Goal: Task Accomplishment & Management: Complete application form

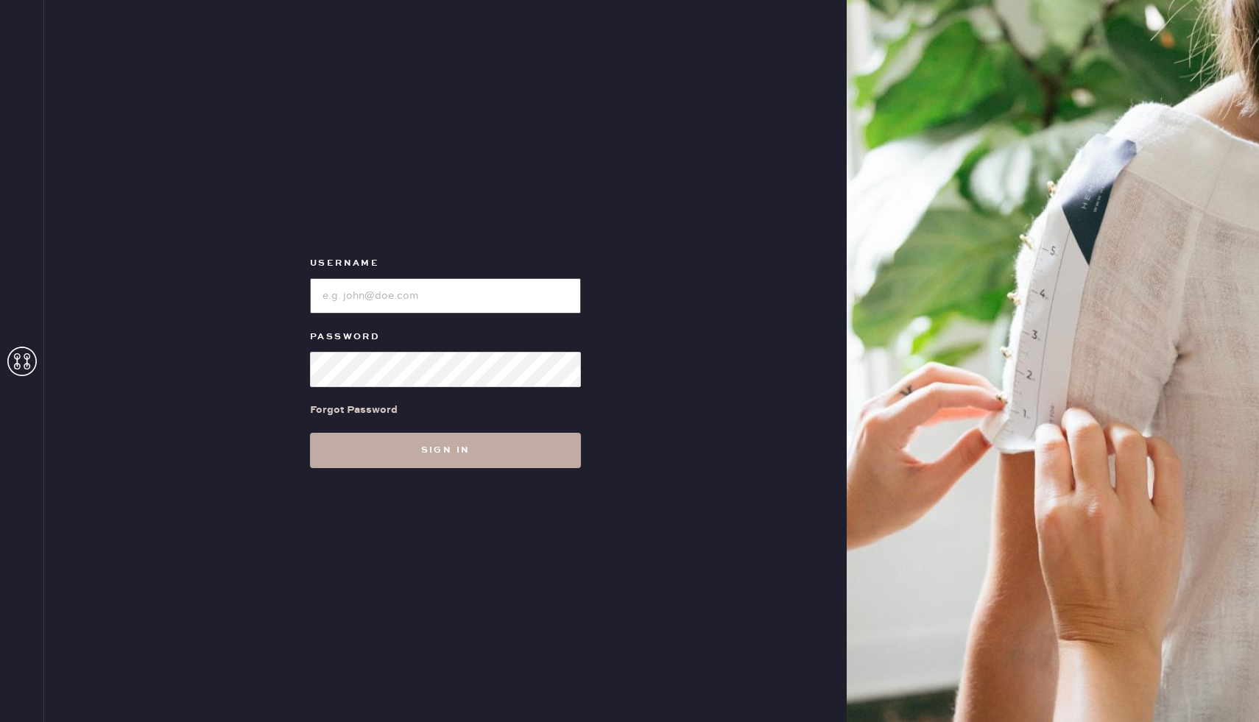
type input "reformationcherrycreek"
click at [401, 454] on button "Sign in" at bounding box center [445, 450] width 271 height 35
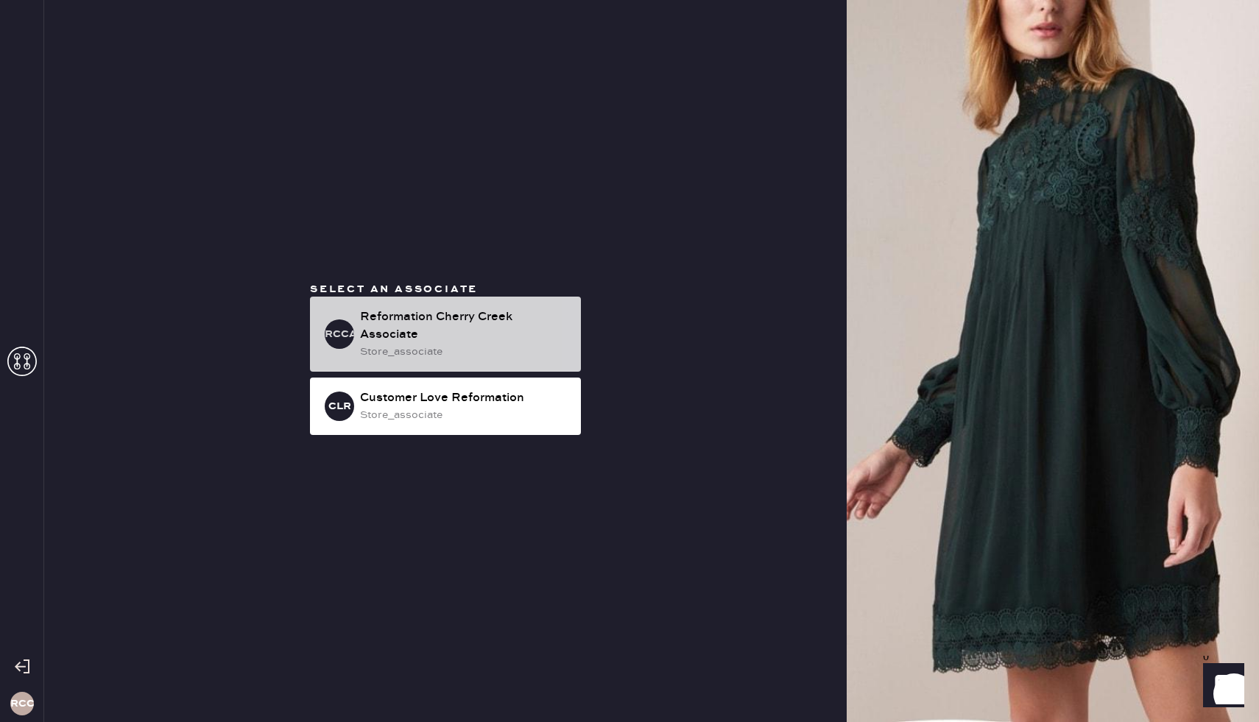
click at [412, 342] on div "Reformation Cherry Creek Associate" at bounding box center [464, 326] width 209 height 35
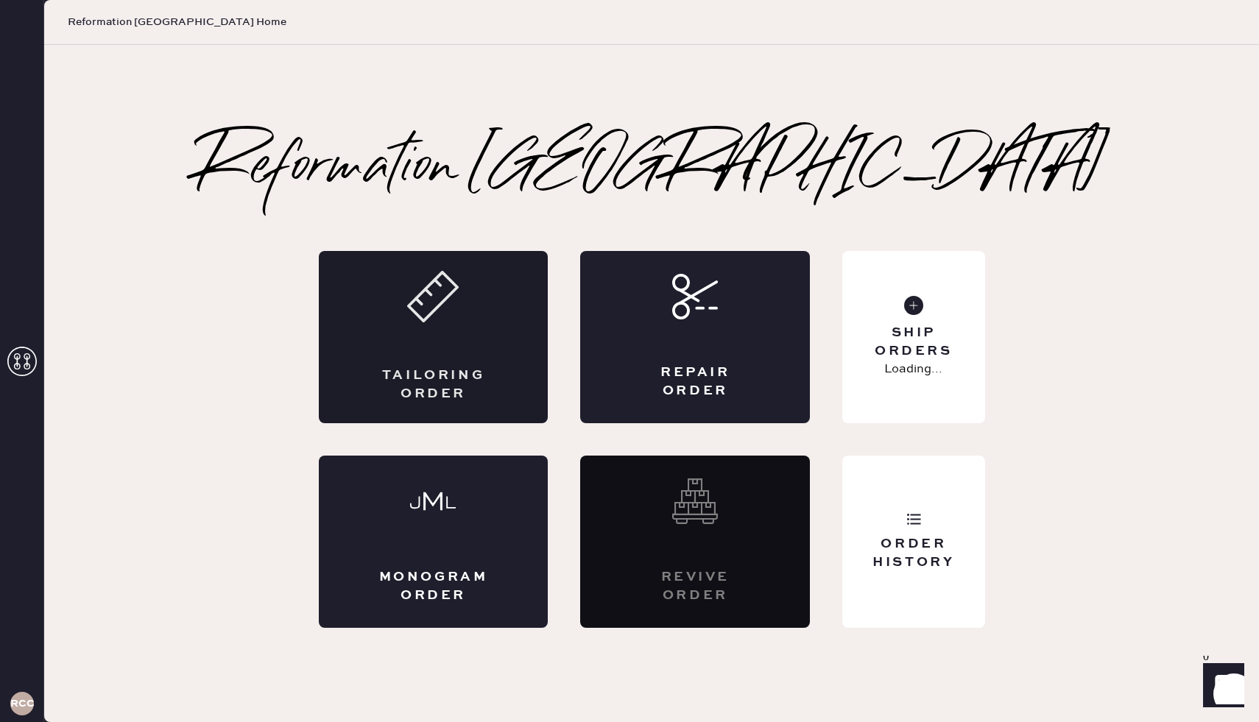
click at [381, 353] on div "Tailoring Order" at bounding box center [434, 337] width 230 height 172
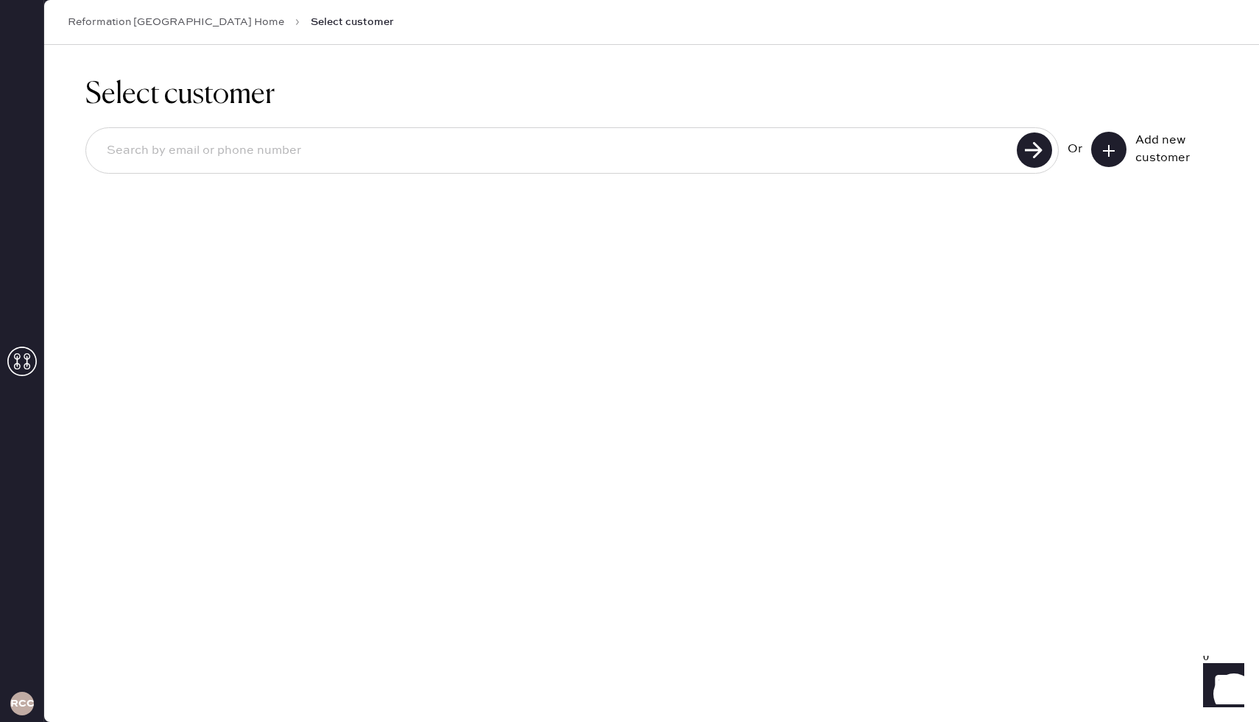
click at [903, 159] on input at bounding box center [554, 151] width 918 height 34
paste input "[EMAIL_ADDRESS][DOMAIN_NAME]"
type input "[EMAIL_ADDRESS][DOMAIN_NAME]"
click at [1033, 151] on use at bounding box center [1034, 150] width 35 height 35
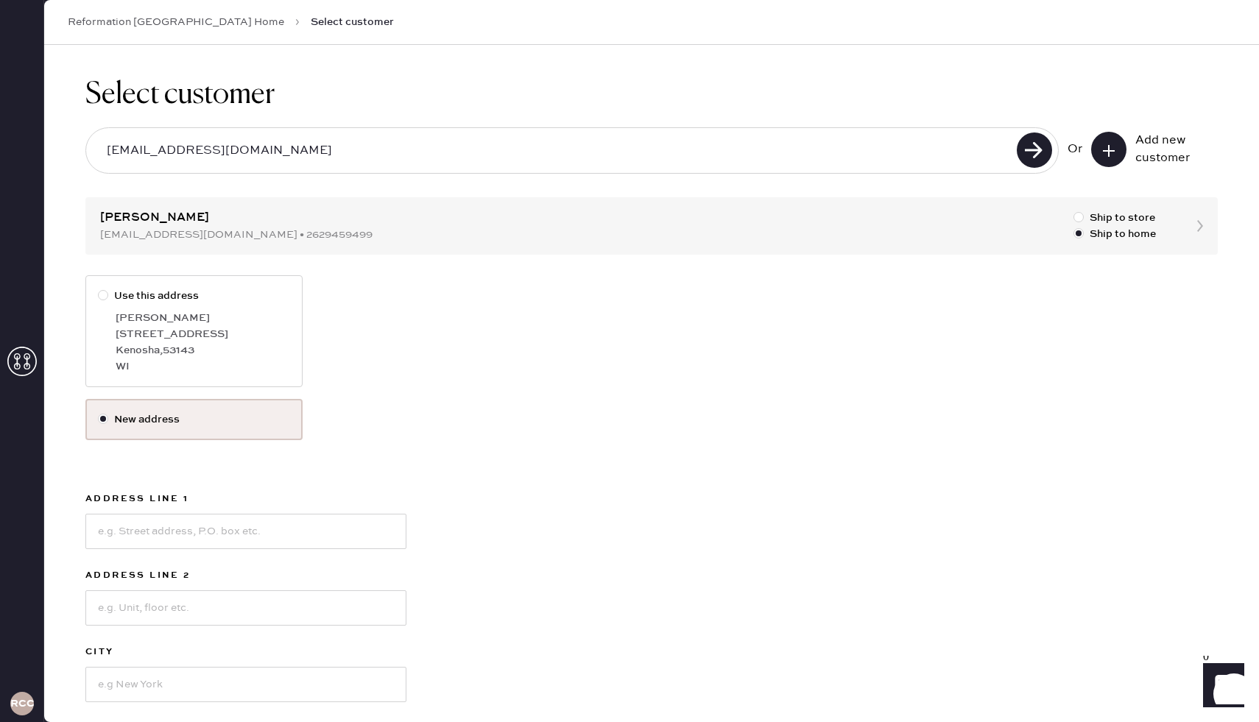
click at [194, 420] on label "New address" at bounding box center [194, 420] width 192 height 16
click at [99, 412] on input "New address" at bounding box center [98, 412] width 1 height 1
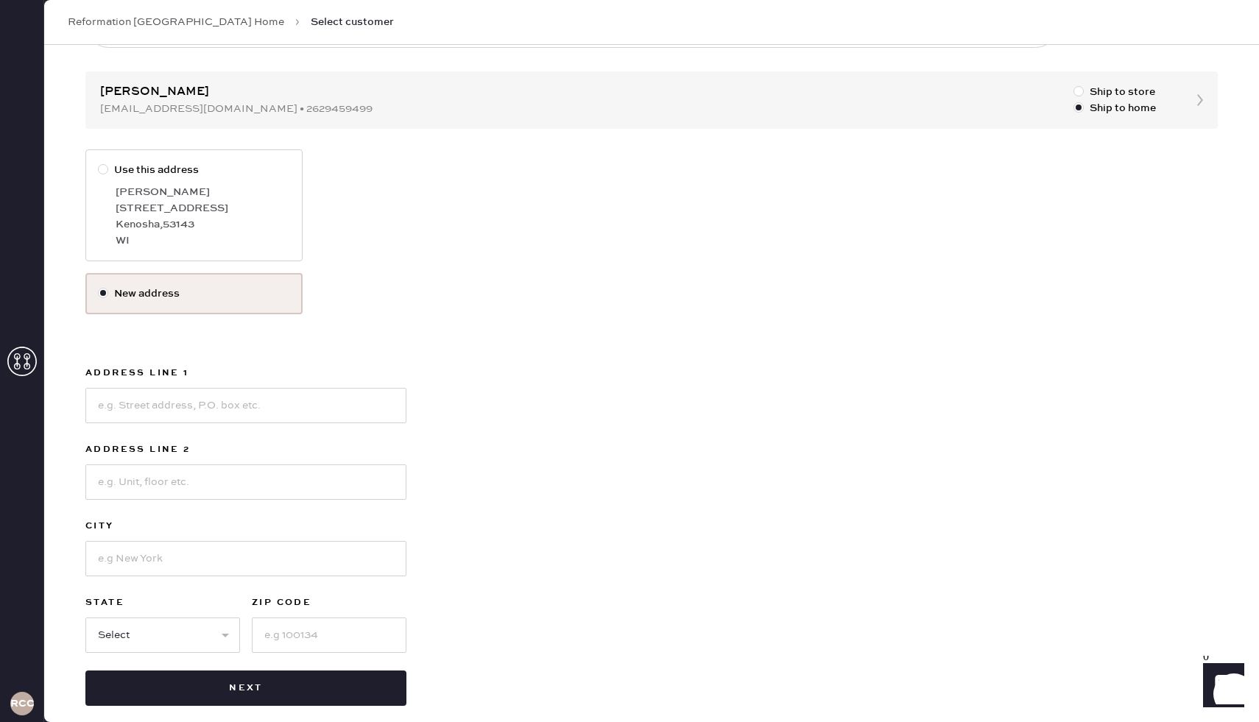
scroll to position [127, 0]
click at [258, 409] on input at bounding box center [245, 404] width 321 height 35
type input "[STREET_ADDRESS][PERSON_NAME]"
click at [199, 472] on input at bounding box center [245, 481] width 321 height 35
type input "Apt 1126"
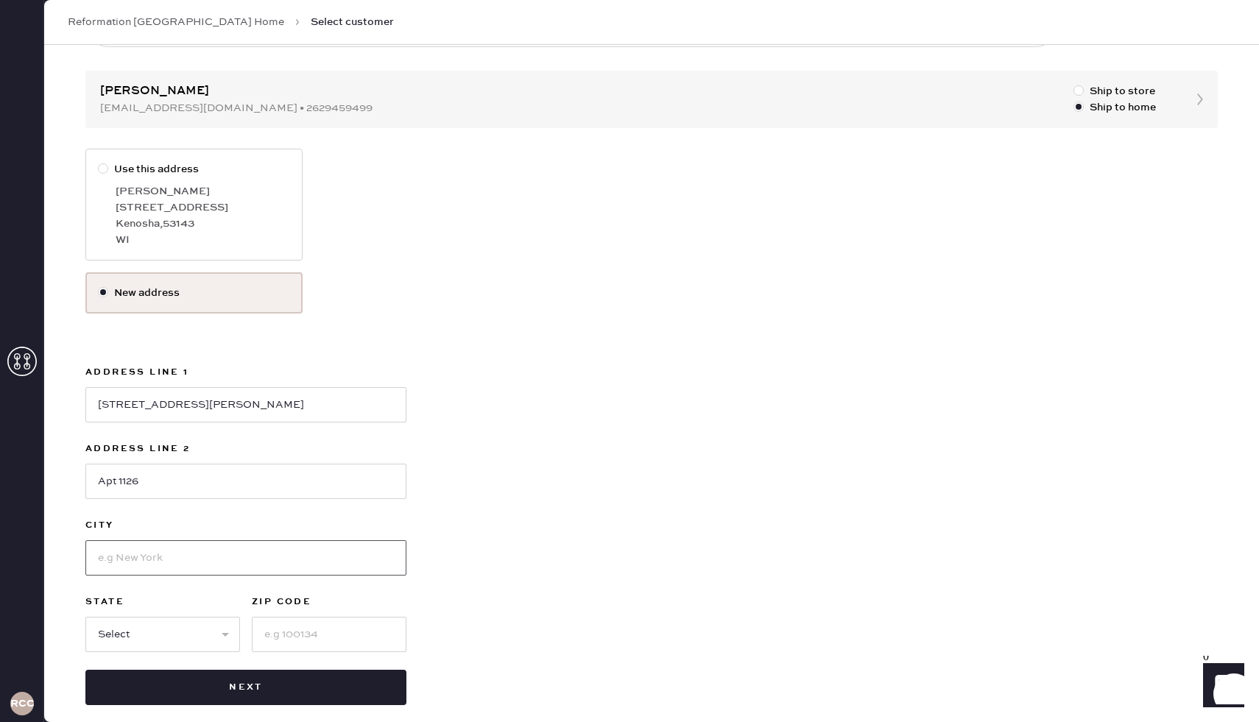
click at [169, 565] on input at bounding box center [245, 558] width 321 height 35
type input "[GEOGRAPHIC_DATA]"
click at [96, 641] on select "Select AK AL AR AZ CA CO CT [GEOGRAPHIC_DATA] DE FL [GEOGRAPHIC_DATA] HI [GEOGR…" at bounding box center [162, 634] width 155 height 35
click at [85, 617] on select "Select AK AL AR AZ CA CO CT [GEOGRAPHIC_DATA] DE FL [GEOGRAPHIC_DATA] HI [GEOGR…" at bounding box center [162, 634] width 155 height 35
click at [124, 630] on select "Select AK AL AR AZ CA CO CT [GEOGRAPHIC_DATA] DE FL [GEOGRAPHIC_DATA] HI [GEOGR…" at bounding box center [162, 634] width 155 height 35
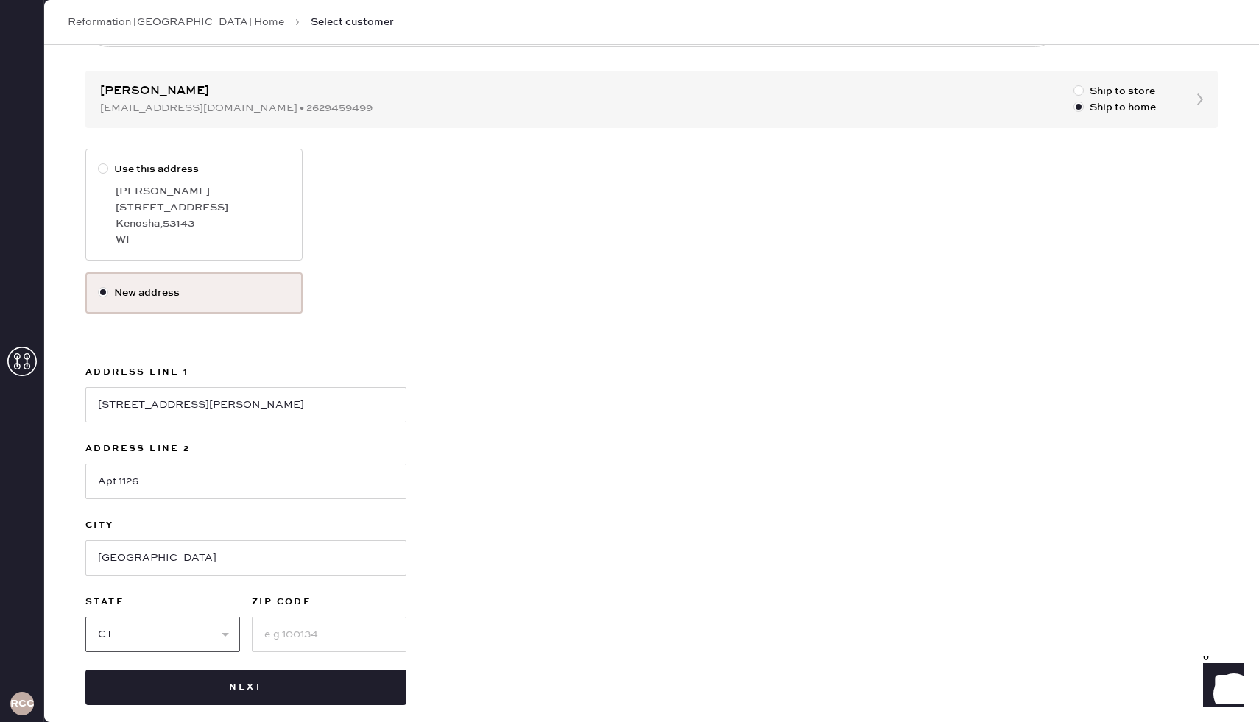
select select "CO"
click at [85, 617] on select "Select AK AL AR AZ CA CO CT [GEOGRAPHIC_DATA] DE FL [GEOGRAPHIC_DATA] HI [GEOGR…" at bounding box center [162, 634] width 155 height 35
click at [286, 635] on input at bounding box center [329, 634] width 155 height 35
type input "80209"
click at [451, 580] on div "Use this address [PERSON_NAME] [STREET_ADDRESS] New address Address Line 1 [STR…" at bounding box center [651, 427] width 1133 height 557
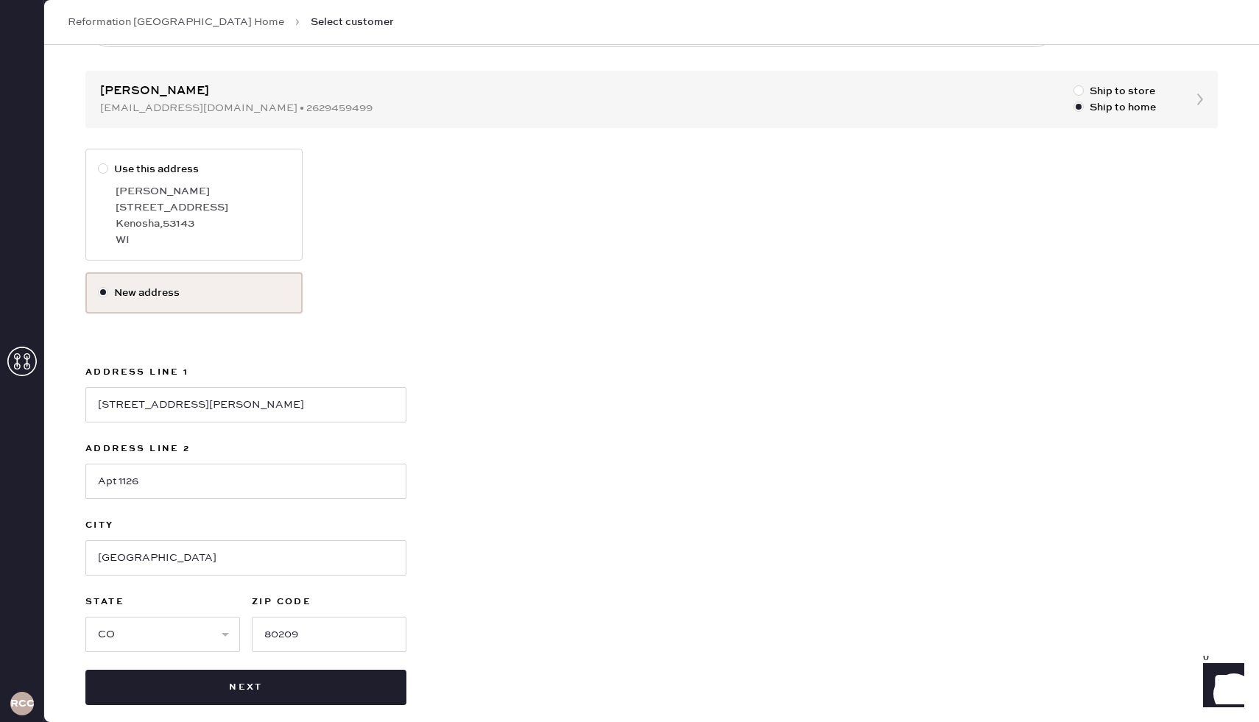
scroll to position [142, 0]
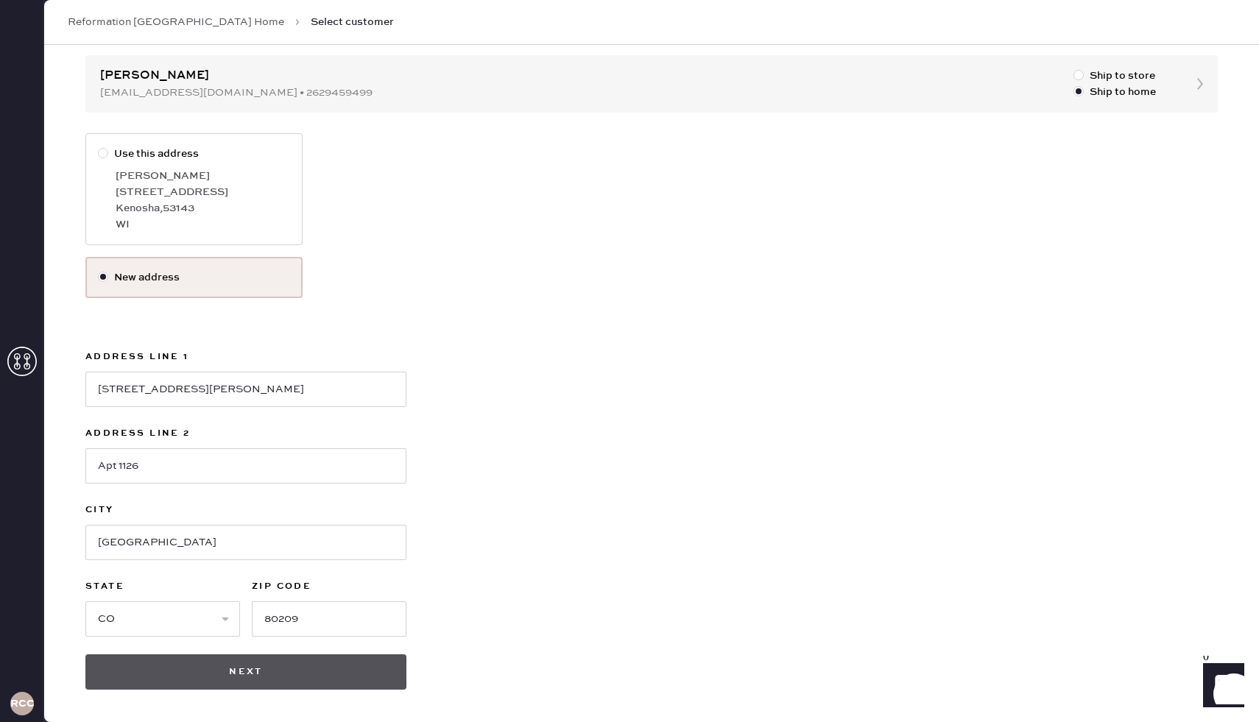
click at [306, 672] on button "Next" at bounding box center [245, 672] width 321 height 35
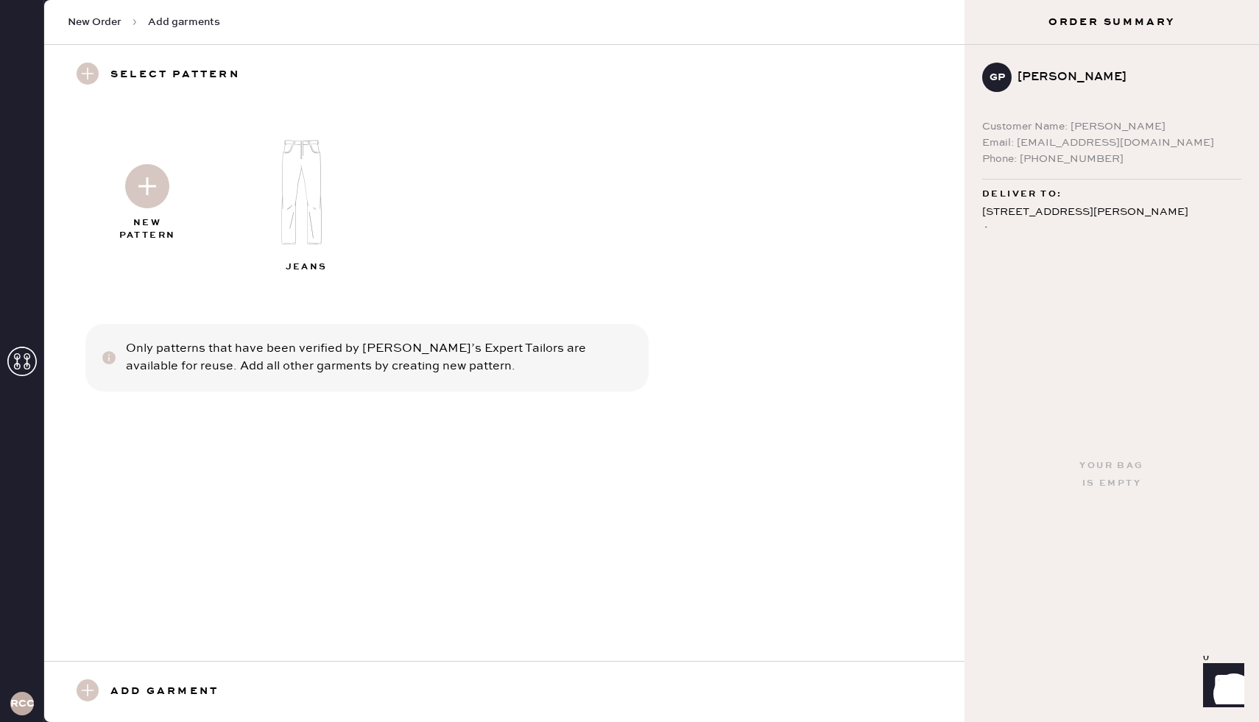
click at [315, 213] on img at bounding box center [307, 192] width 159 height 127
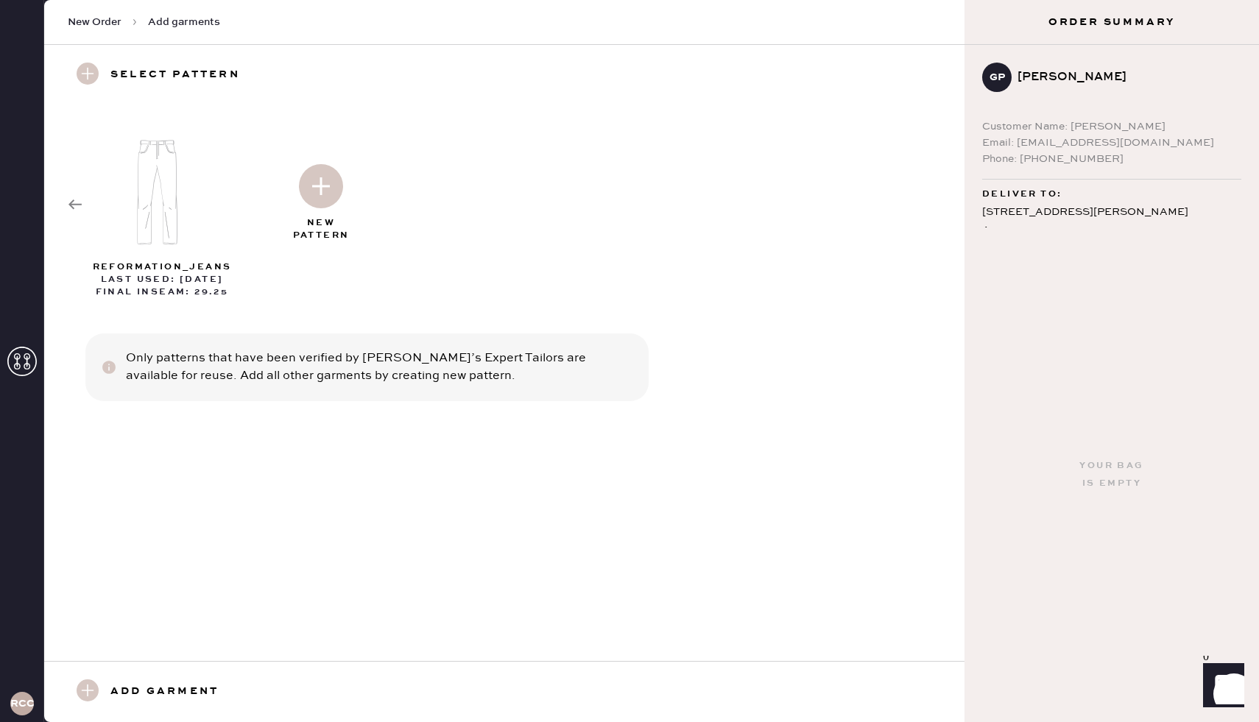
click at [114, 71] on h3 "Select pattern" at bounding box center [175, 75] width 130 height 25
click at [83, 74] on use at bounding box center [88, 74] width 22 height 22
click at [73, 196] on div "reformation_jeans Last Used: [DATE] Final Inseam: 29.25 New Pattern" at bounding box center [504, 204] width 873 height 187
click at [75, 201] on icon at bounding box center [75, 204] width 15 height 15
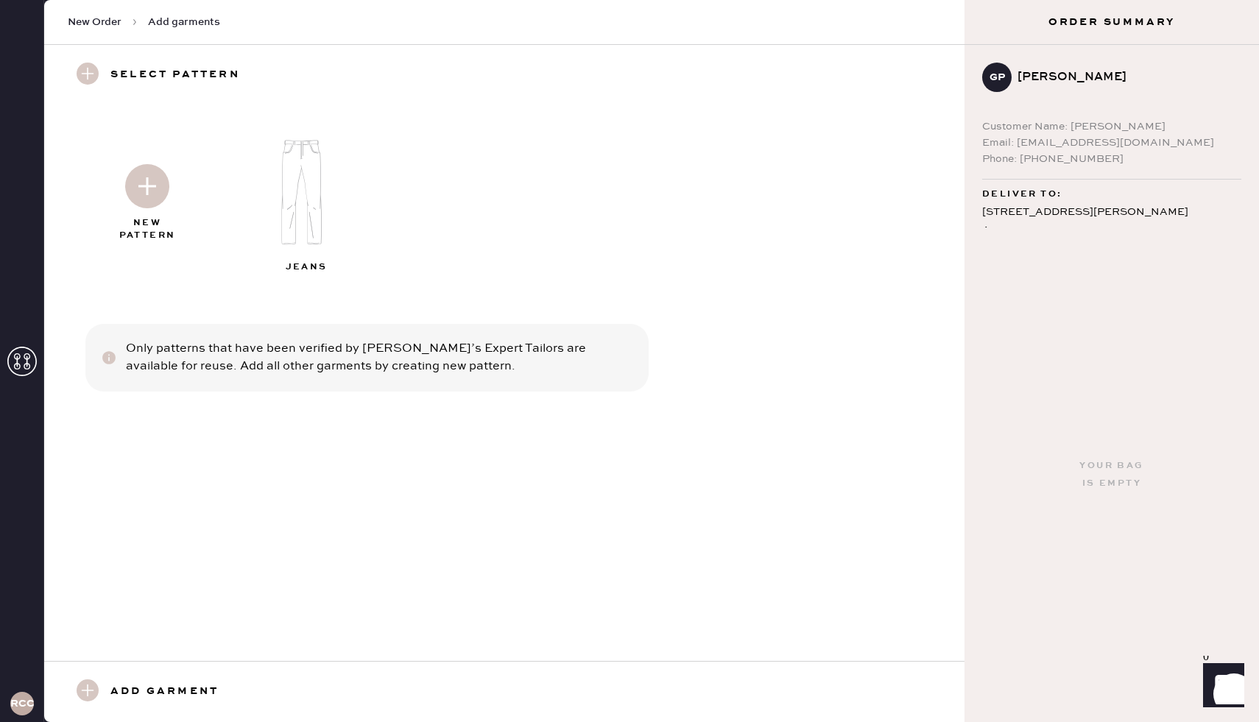
click at [75, 201] on div at bounding box center [147, 184] width 159 height 74
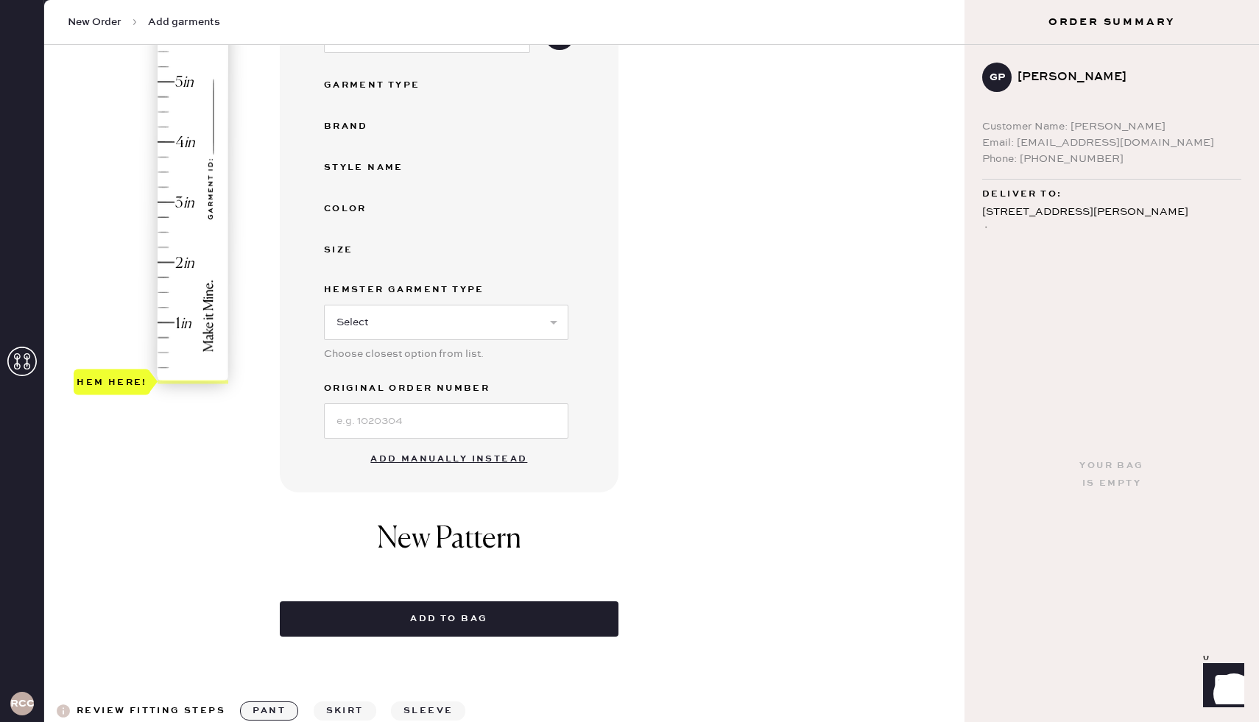
scroll to position [250, 0]
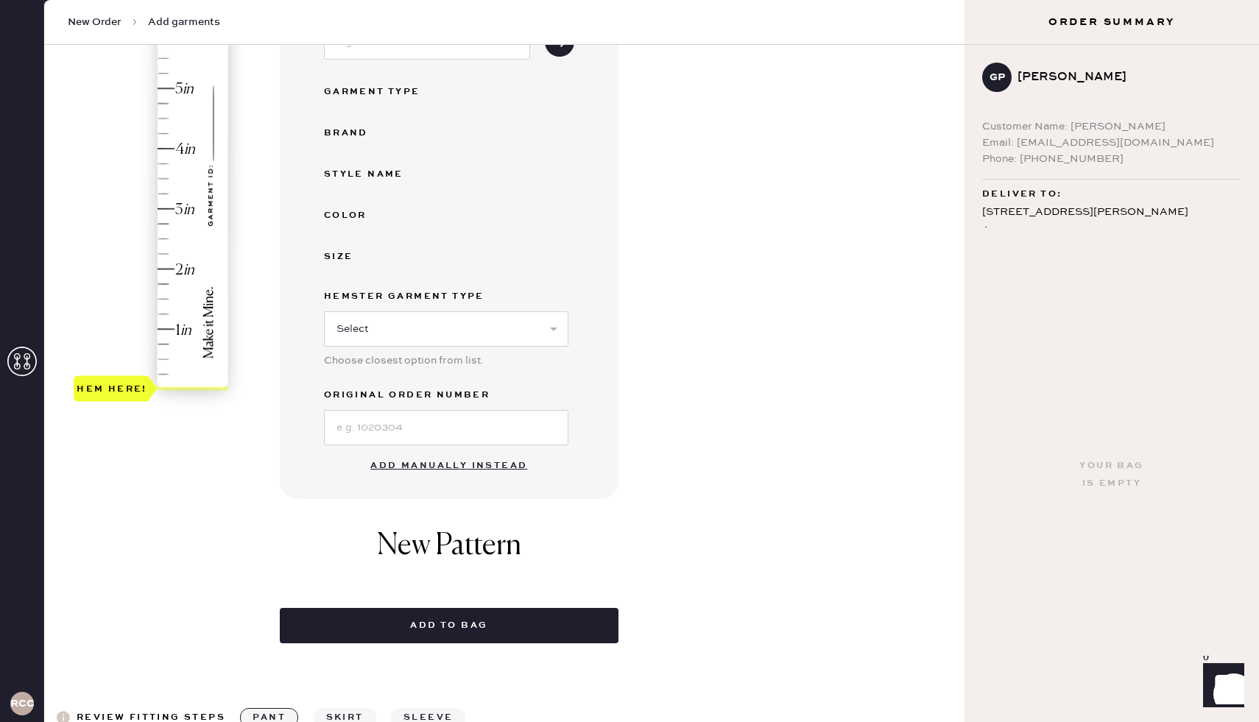
click at [474, 463] on button "Add manually instead" at bounding box center [449, 465] width 175 height 29
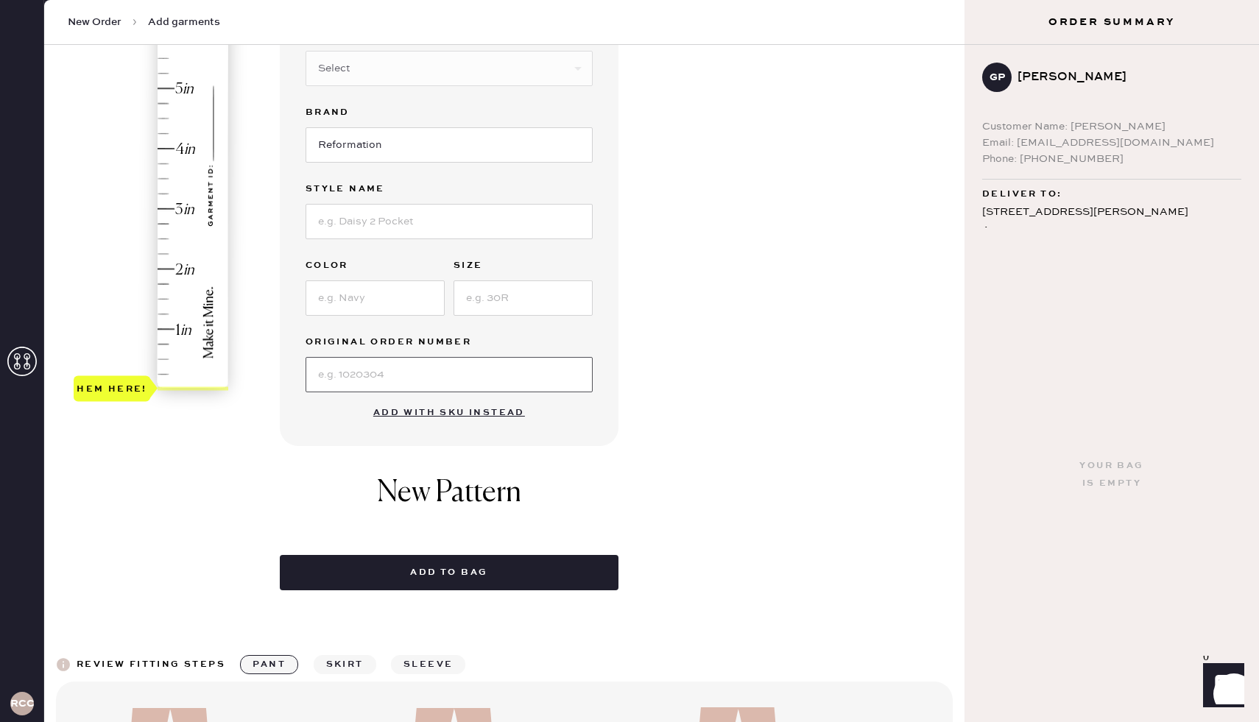
click at [388, 383] on input at bounding box center [449, 374] width 287 height 35
paste input "S32148254"
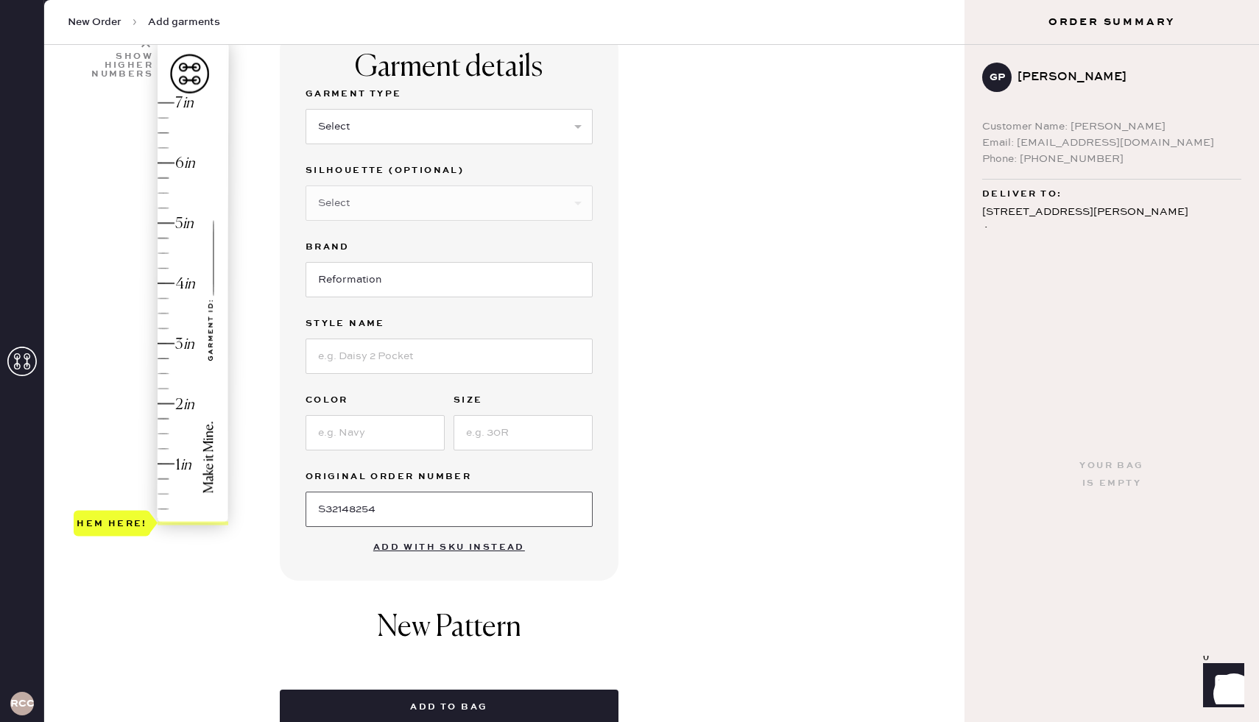
scroll to position [110, 0]
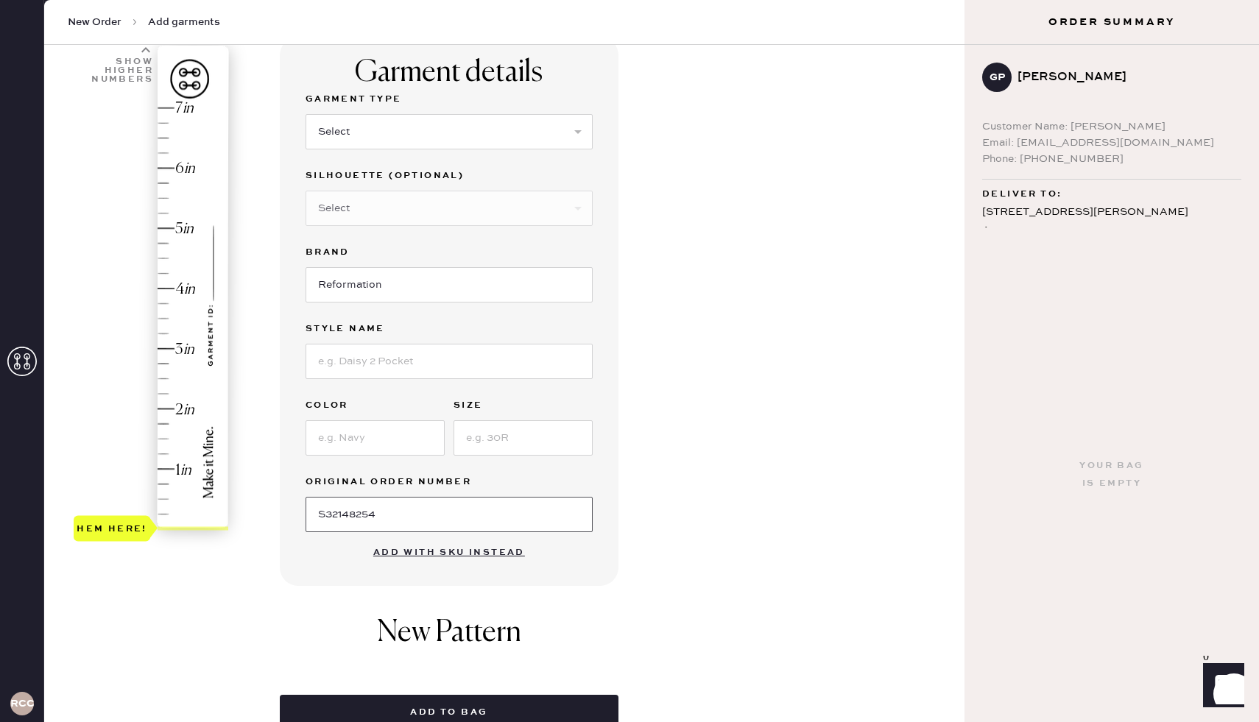
type input "S32148254"
click at [169, 320] on div "Hem here!" at bounding box center [152, 319] width 157 height 434
click at [362, 147] on select "Select Basic Skirt Jeans Leggings Pants Shorts Basic Sleeved Dress Basic Sleeve…" at bounding box center [449, 131] width 287 height 35
select select "2"
click at [306, 114] on select "Select Basic Skirt Jeans Leggings Pants Shorts Basic Sleeved Dress Basic Sleeve…" at bounding box center [449, 131] width 287 height 35
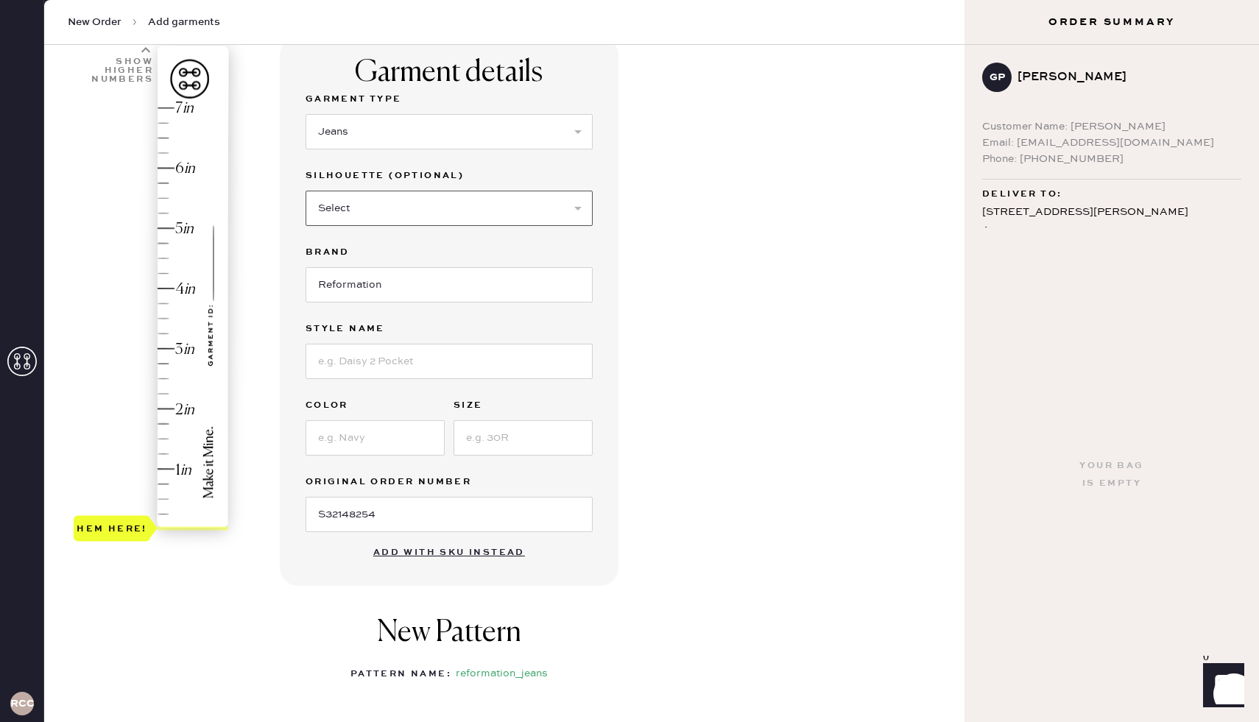
click at [376, 217] on select "Select Shorts Cropped Flare Boot Cut Straight Skinny Other" at bounding box center [449, 208] width 287 height 35
click at [447, 197] on select "Select Shorts Cropped Flare Boot Cut Straight Skinny Other" at bounding box center [449, 208] width 287 height 35
click at [404, 365] on input at bounding box center [449, 361] width 287 height 35
type input "c"
type input "[PERSON_NAME] Wide Leg Jeans"
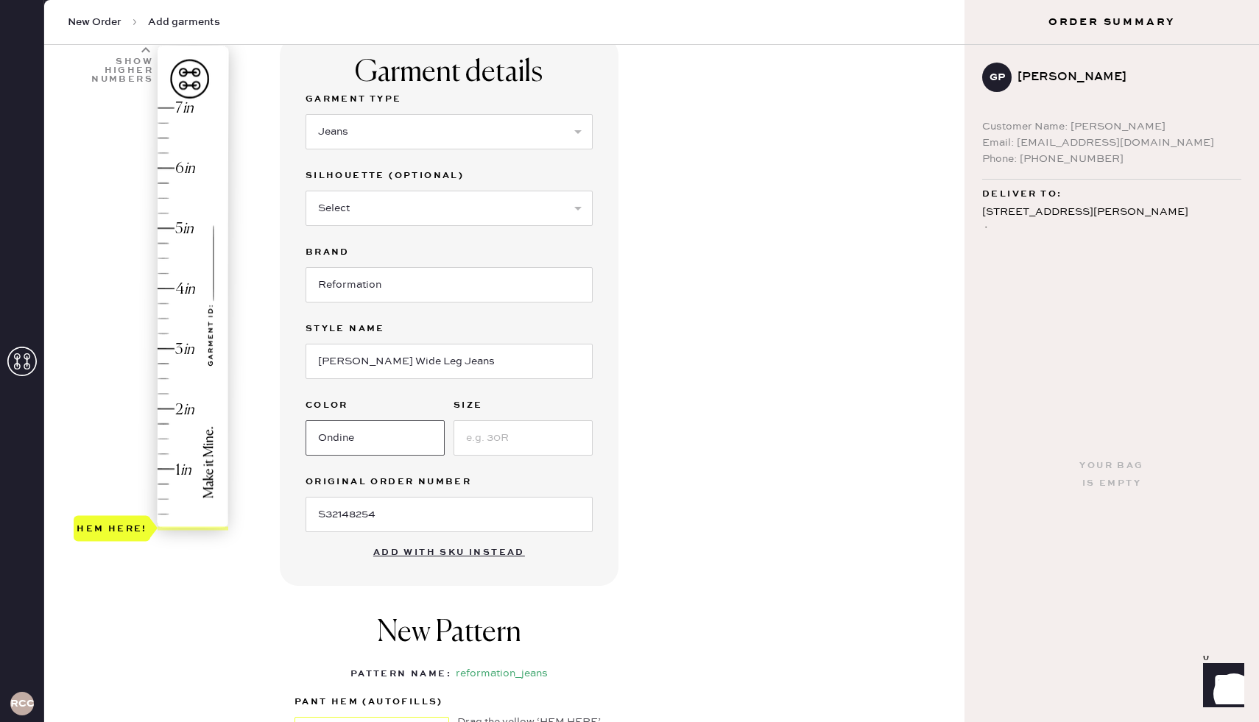
type input "Ondine"
type input "24"
type input "5"
click at [169, 225] on div "Hem here!" at bounding box center [152, 319] width 157 height 434
click at [479, 204] on select "Select Shorts Cropped Flare Boot Cut Straight Skinny Other" at bounding box center [449, 208] width 287 height 35
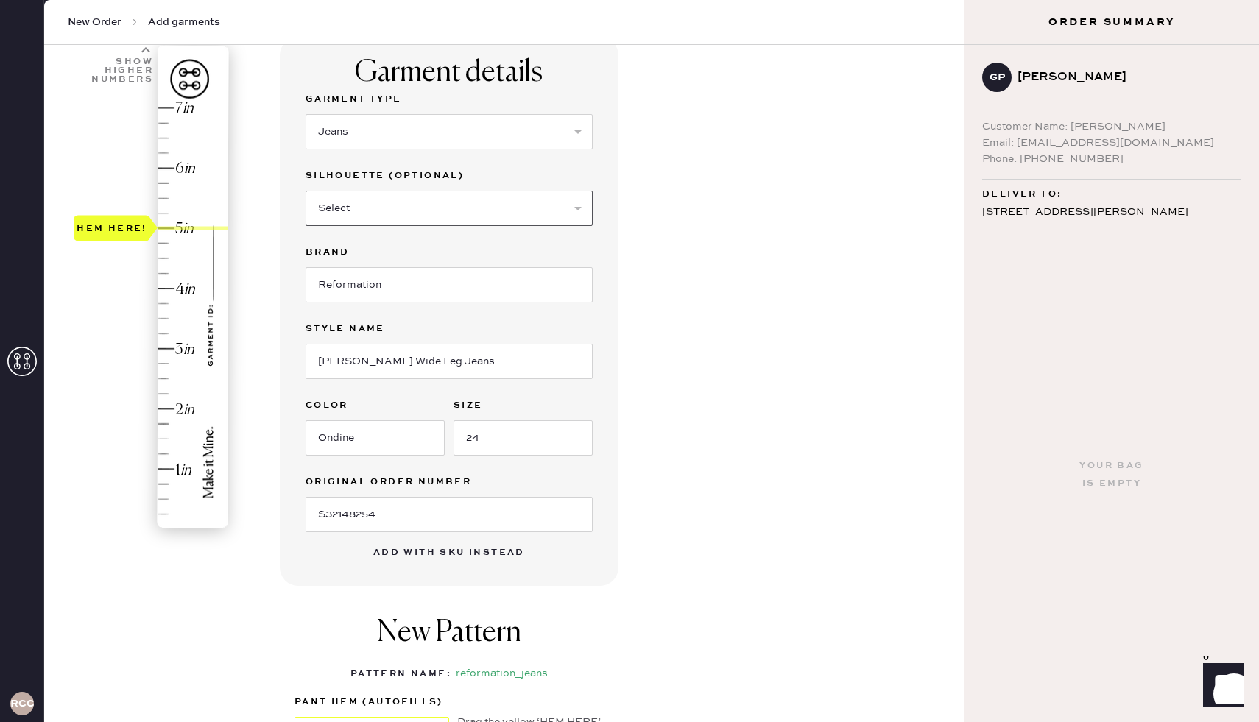
select select "other"
click at [306, 191] on select "Select Shorts Cropped Flare Boot Cut Straight Skinny Other" at bounding box center [449, 208] width 287 height 35
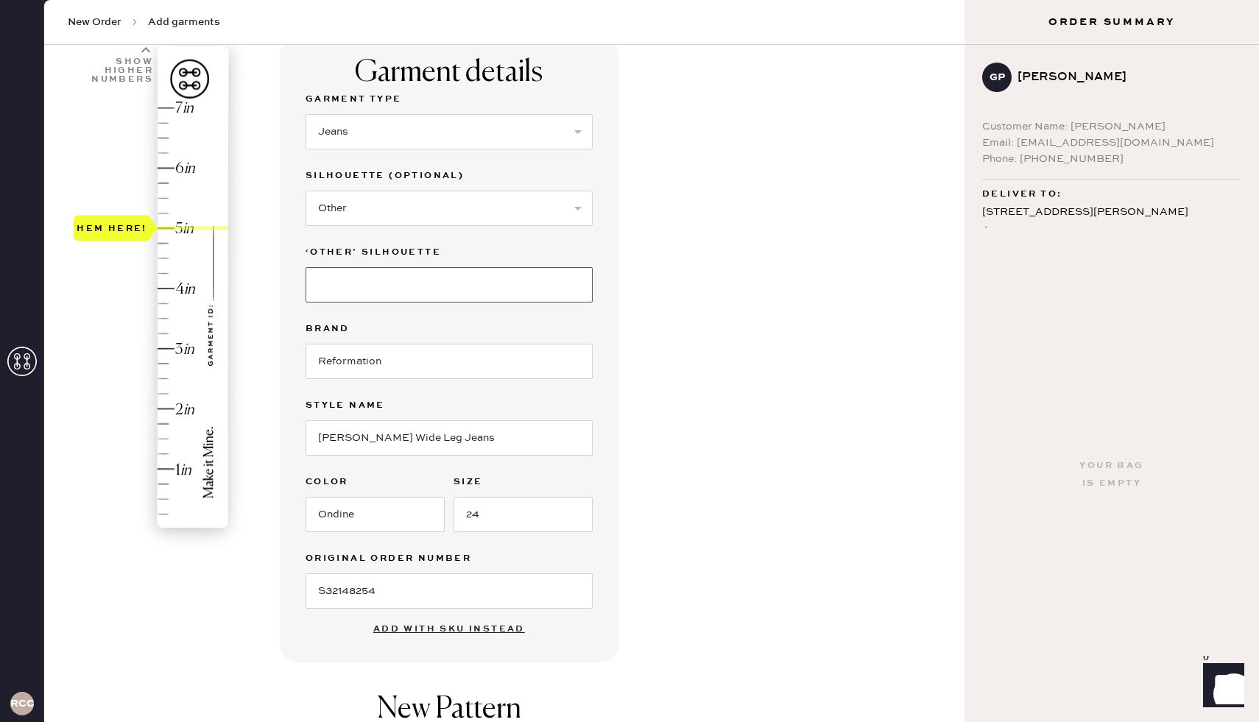
click at [416, 278] on input at bounding box center [449, 284] width 287 height 35
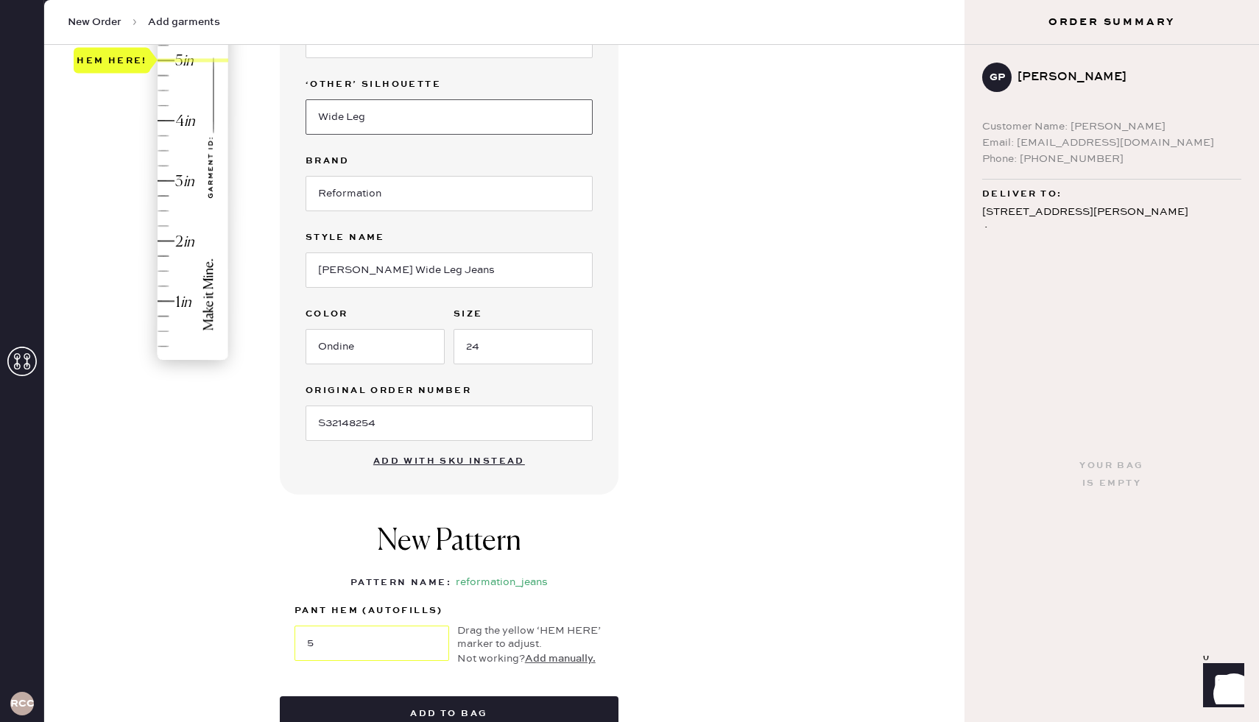
scroll to position [495, 0]
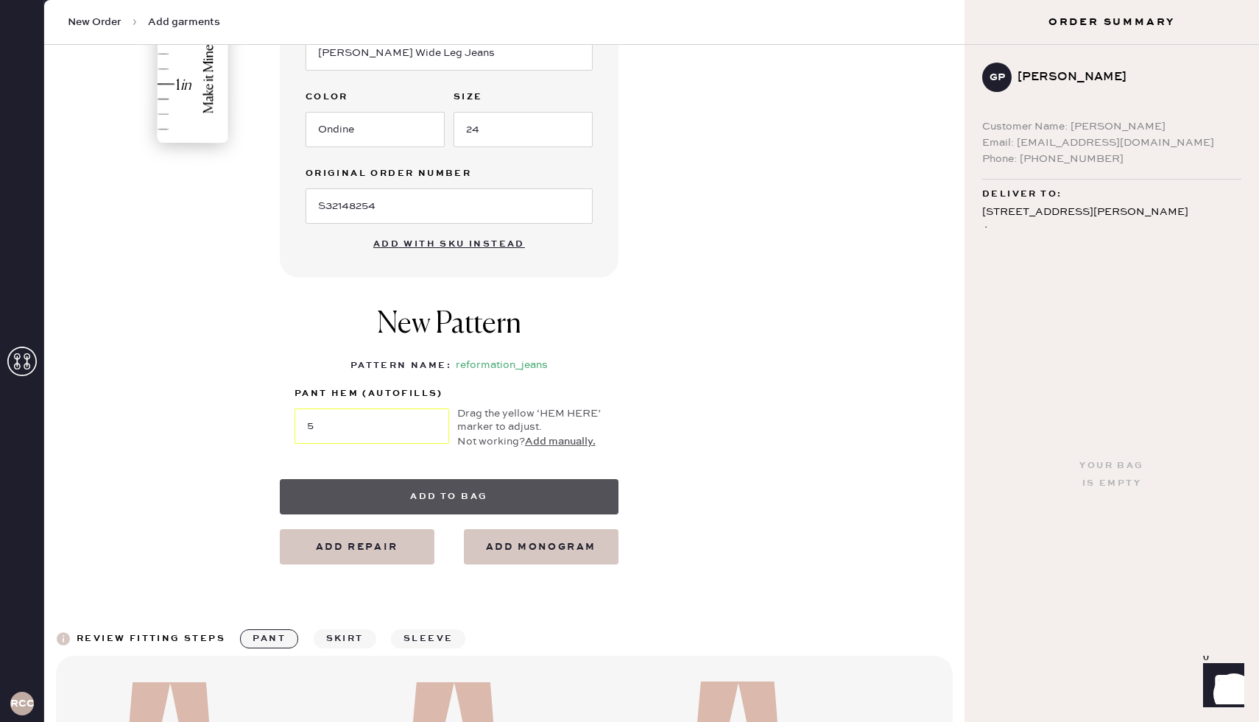
type input "Wide Leg"
click at [452, 496] on button "Add to bag" at bounding box center [449, 496] width 339 height 35
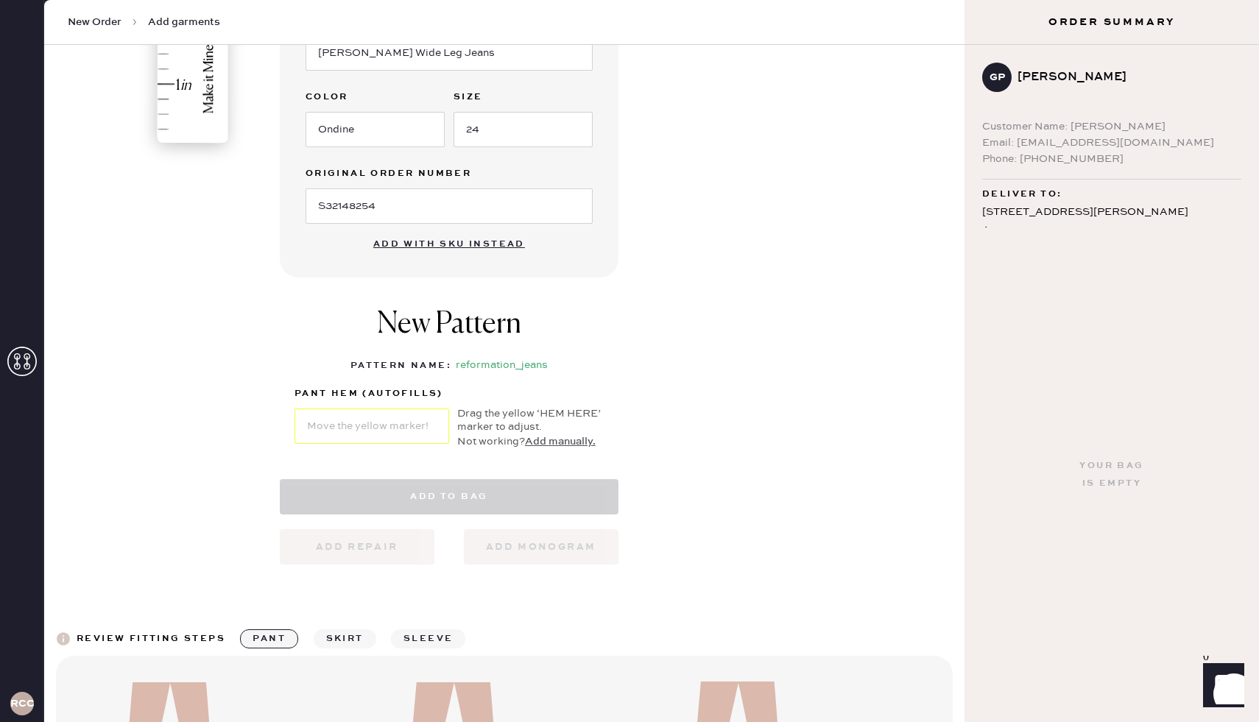
select select "2"
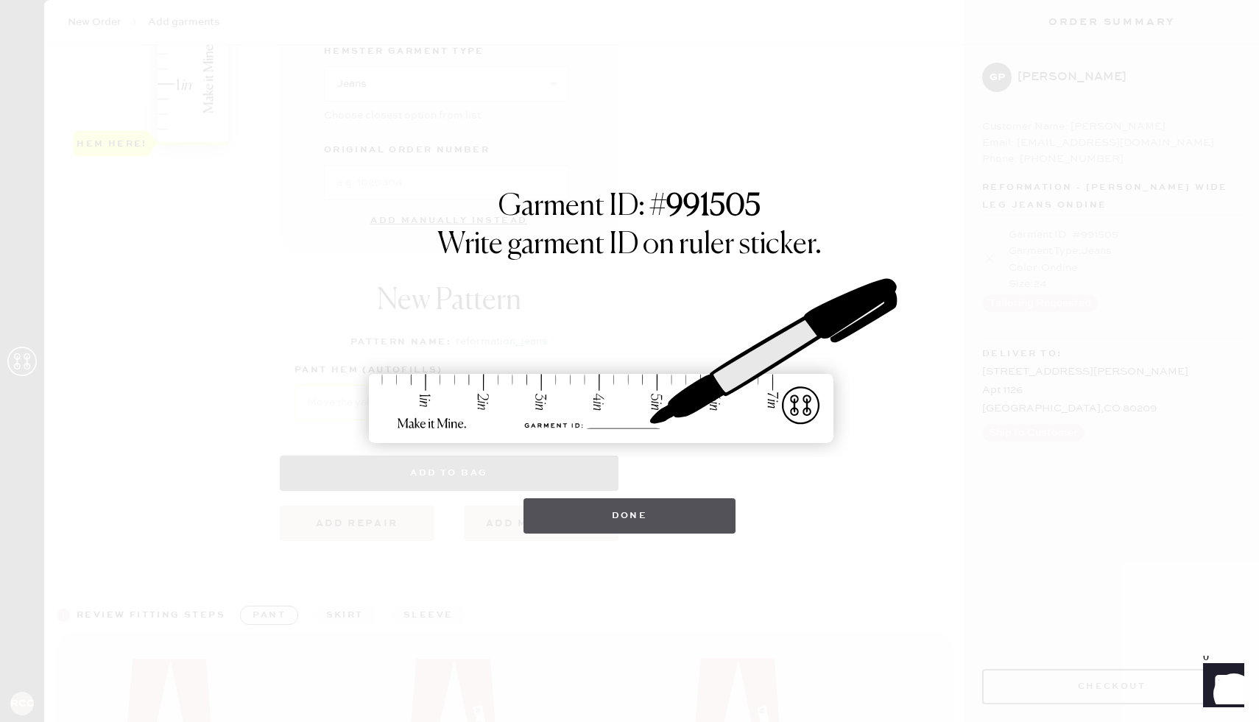
click at [588, 523] on button "Done" at bounding box center [630, 516] width 213 height 35
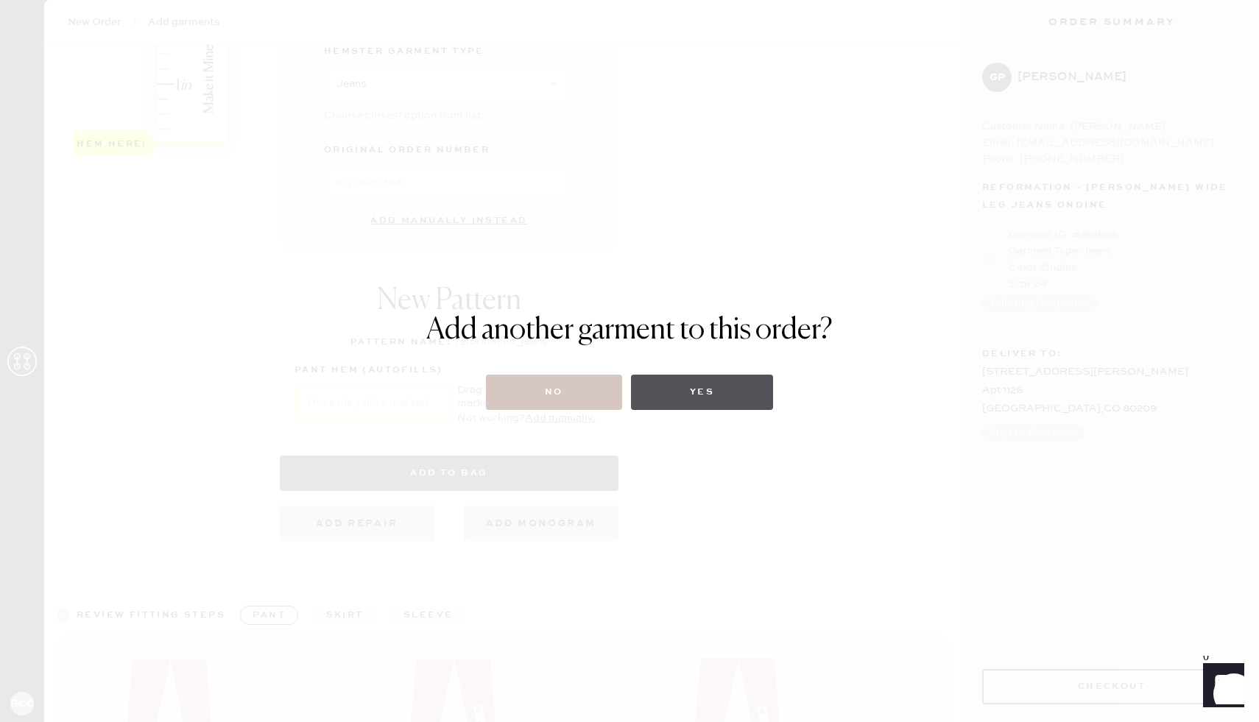
click at [669, 386] on button "Yes" at bounding box center [702, 392] width 142 height 35
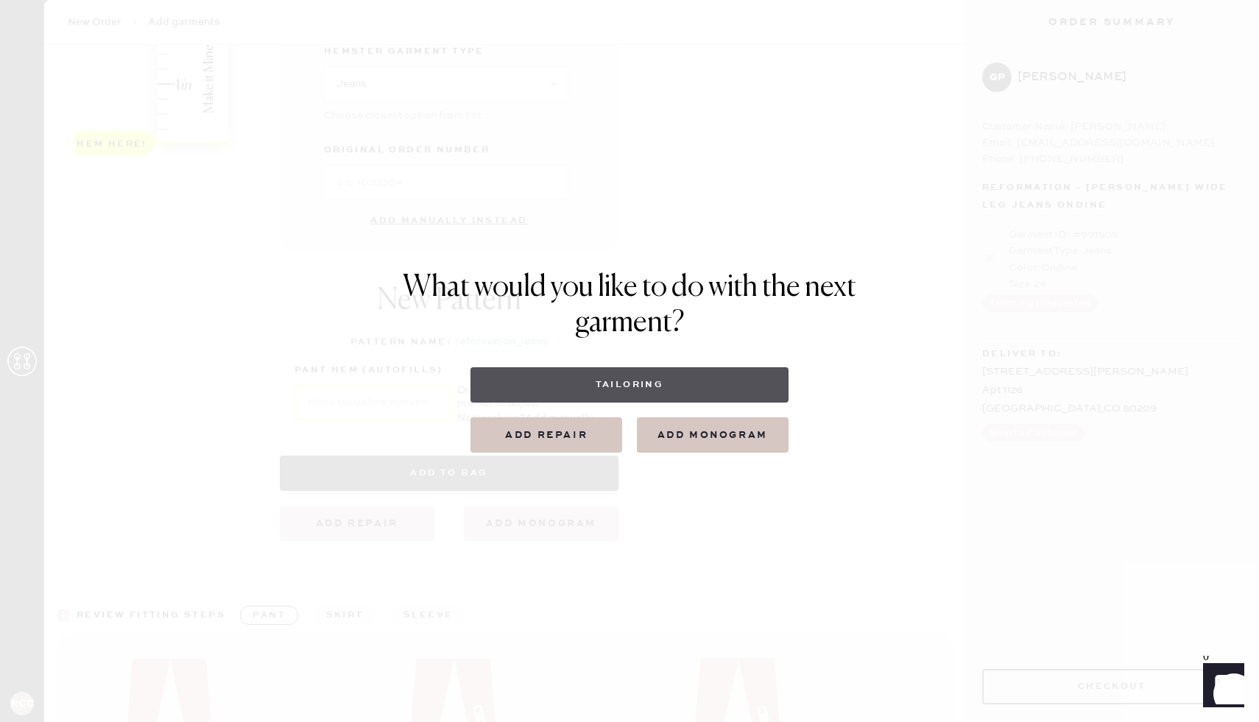
click at [604, 387] on button "Tailoring" at bounding box center [629, 384] width 317 height 35
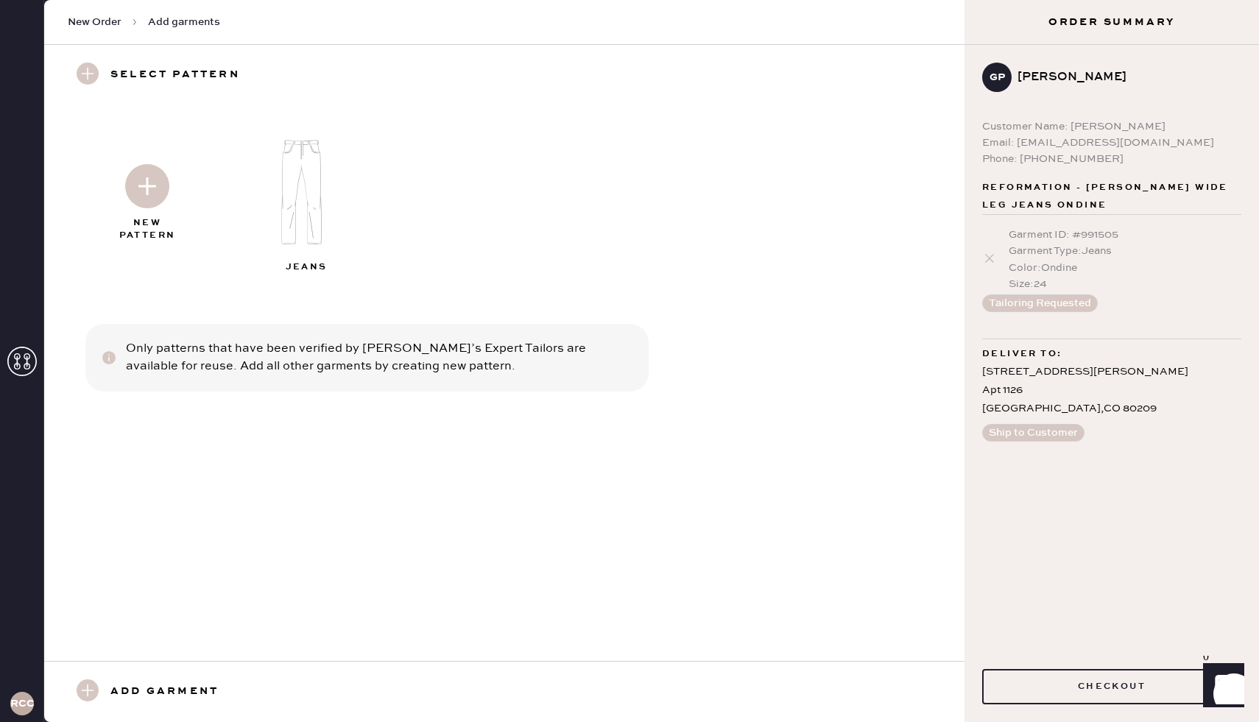
click at [130, 181] on img at bounding box center [147, 186] width 44 height 44
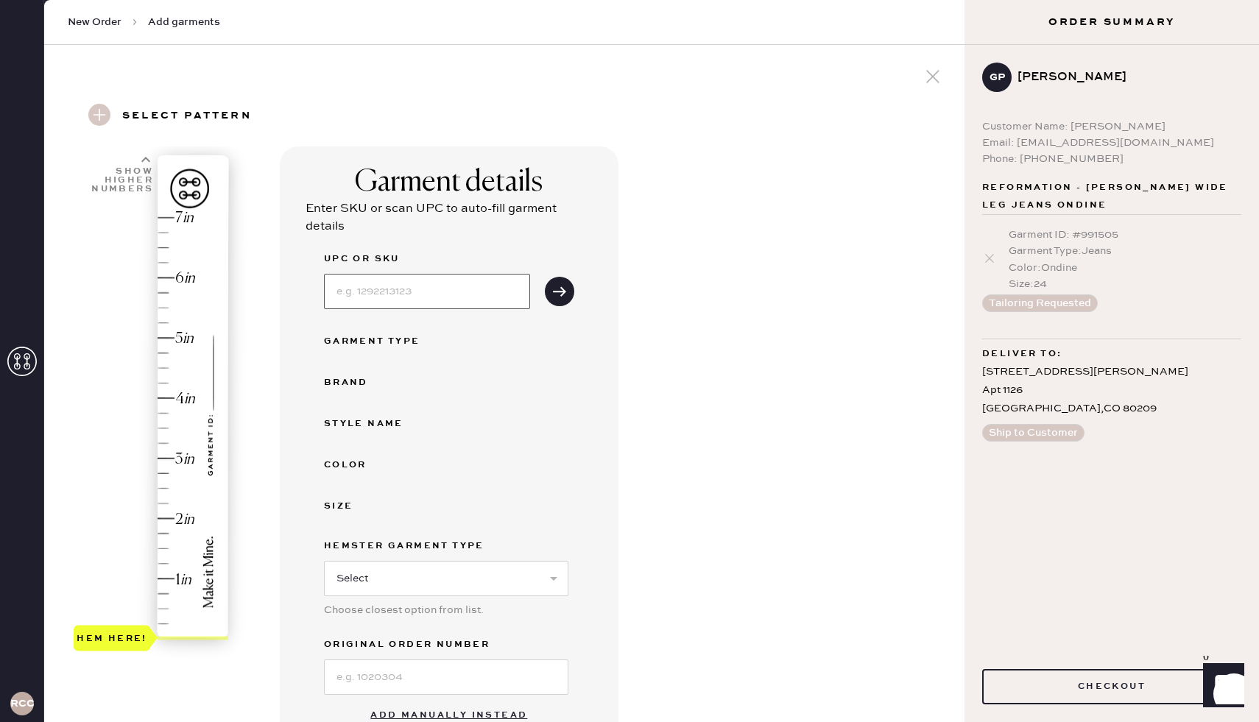
click at [402, 292] on input at bounding box center [427, 291] width 206 height 35
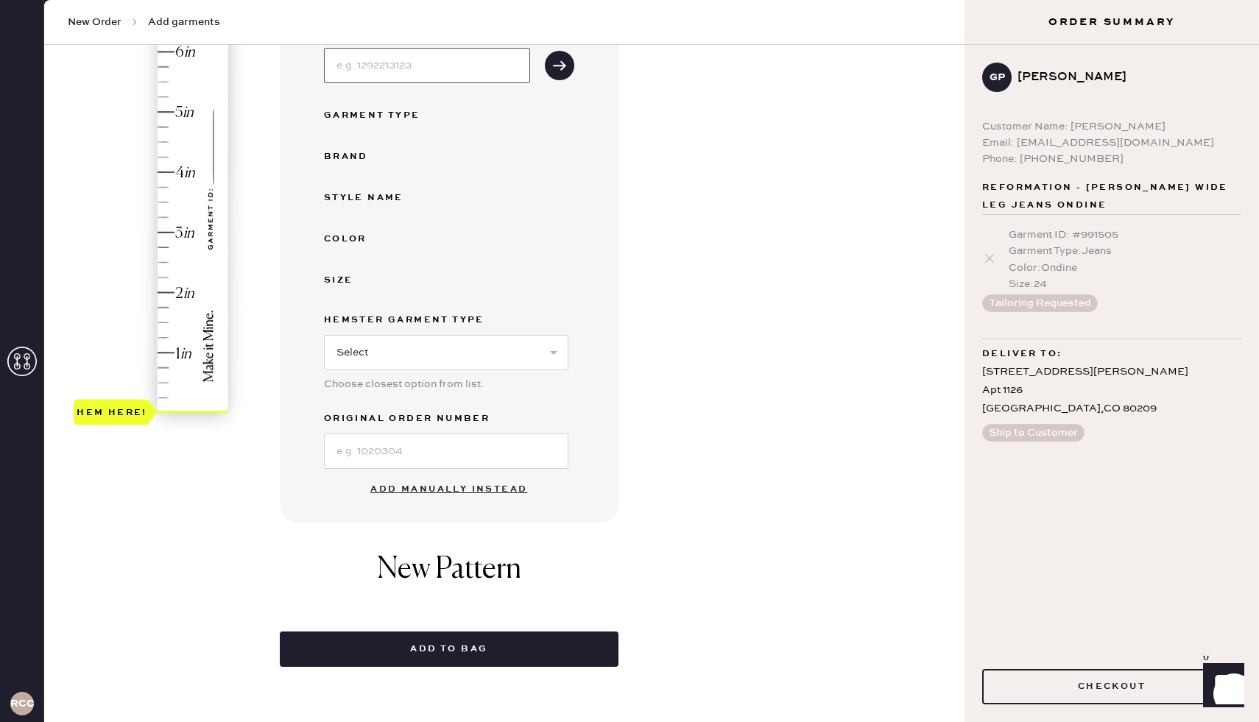
scroll to position [233, 0]
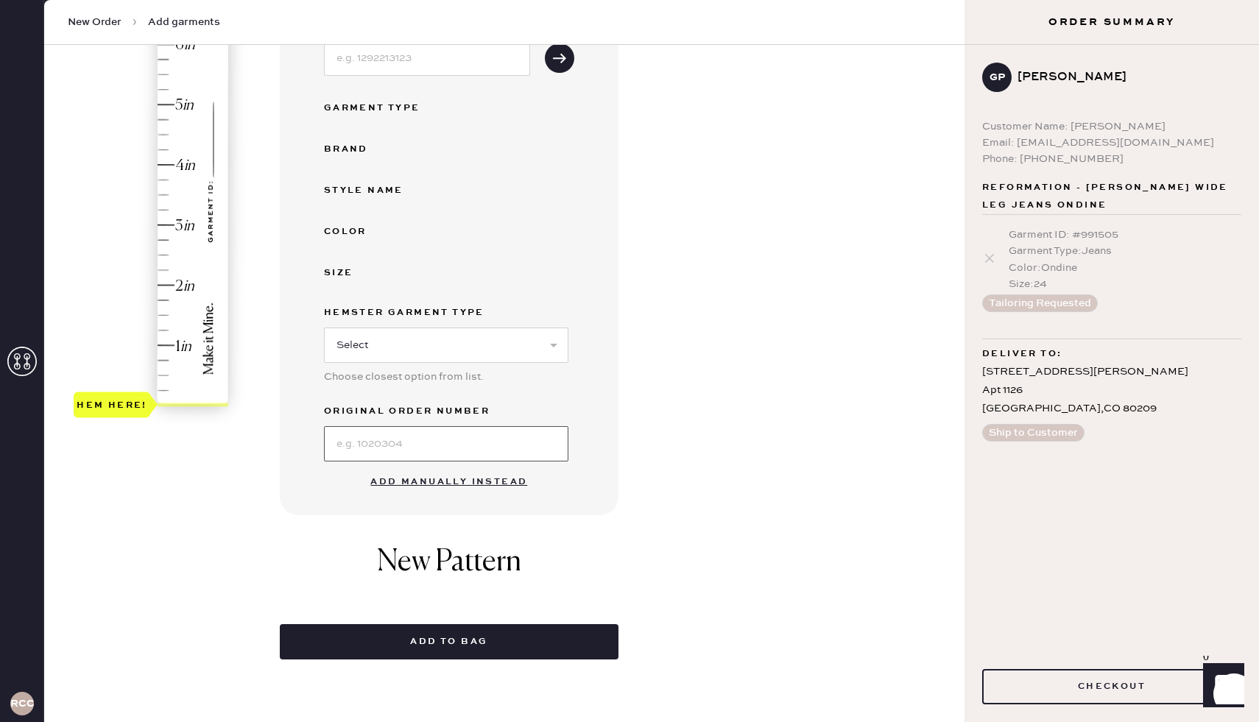
click at [423, 446] on input at bounding box center [446, 443] width 244 height 35
paste input "S32148254"
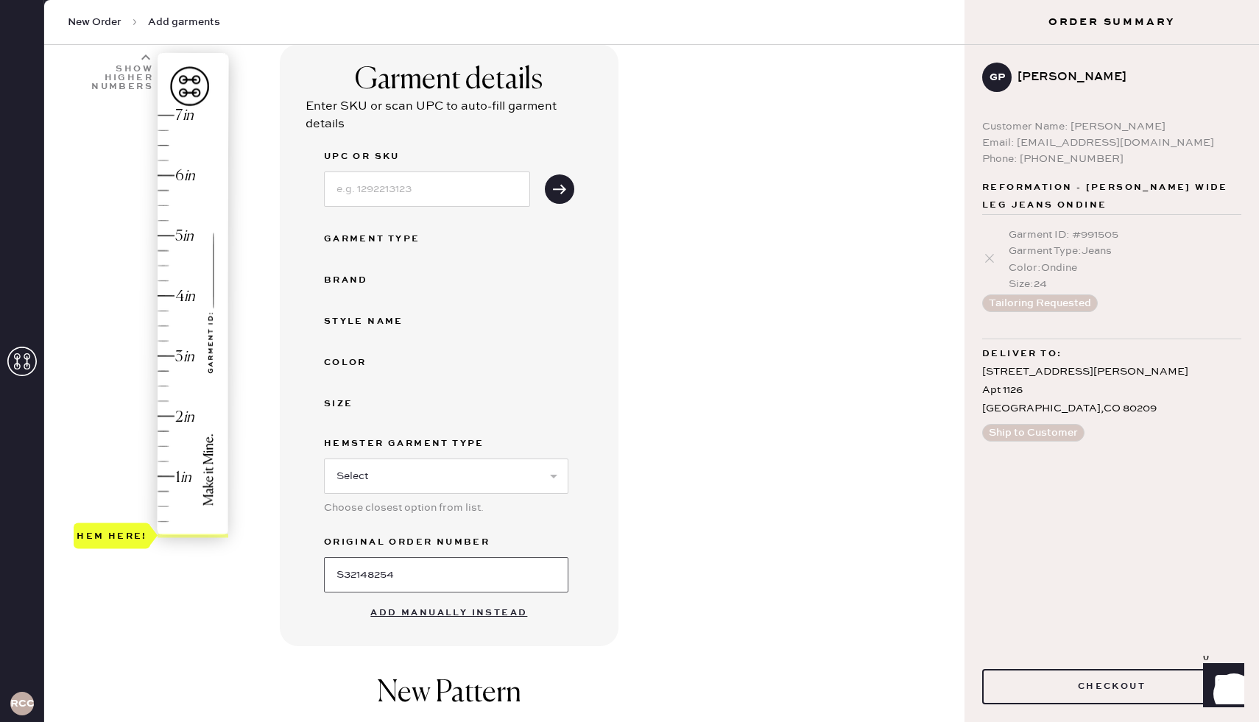
scroll to position [77, 0]
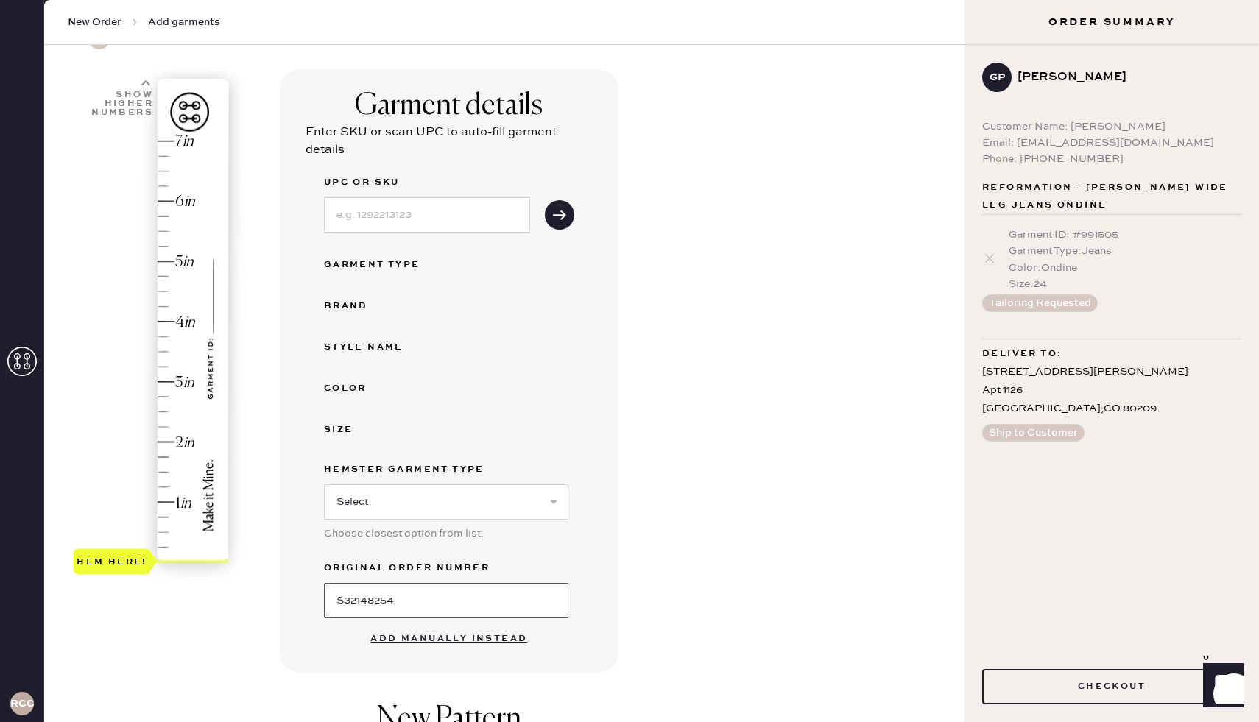
type input "S32148254"
click at [392, 207] on input at bounding box center [427, 214] width 206 height 35
drag, startPoint x: 417, startPoint y: 603, endPoint x: 300, endPoint y: 603, distance: 116.4
click at [300, 603] on div "Garment details Enter SKU or scan UPC to auto-fill garment details UPC or SKU G…" at bounding box center [449, 371] width 339 height 602
click at [427, 639] on button "Add manually instead" at bounding box center [449, 638] width 175 height 29
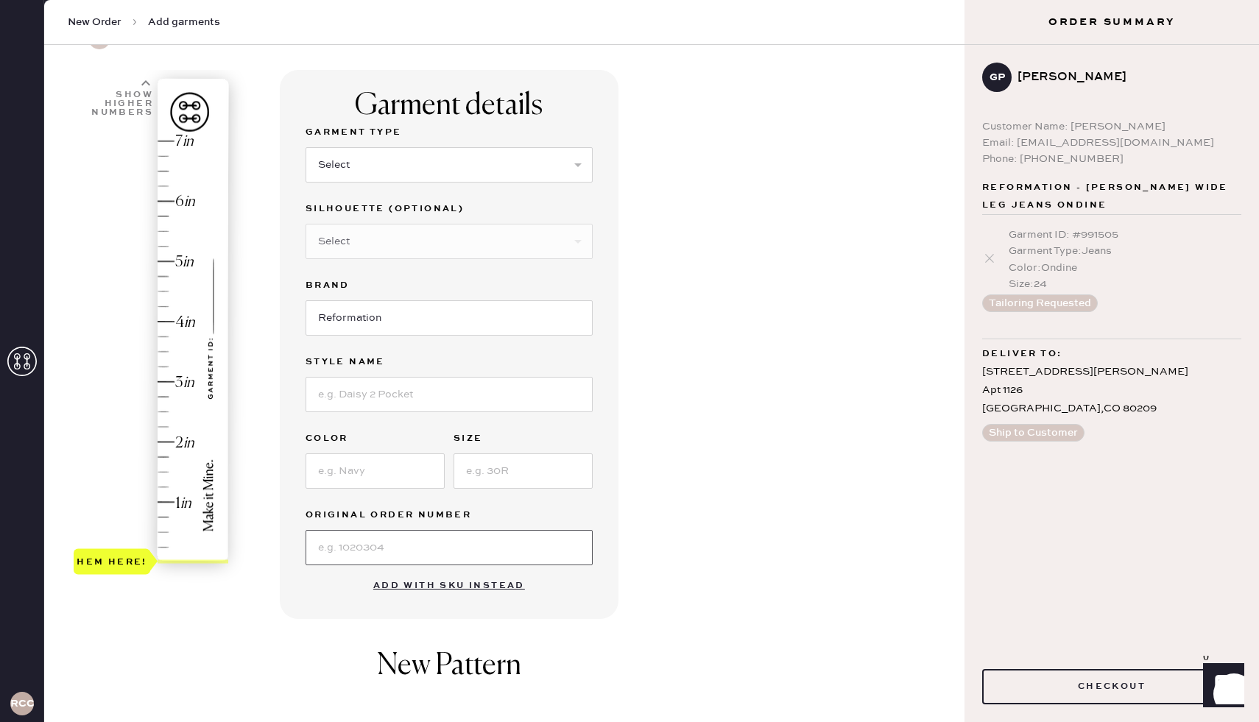
click at [381, 563] on input at bounding box center [449, 547] width 287 height 35
paste input "S32148254"
type input "S32148254"
click at [367, 474] on input at bounding box center [375, 471] width 139 height 35
type input "Maggiore"
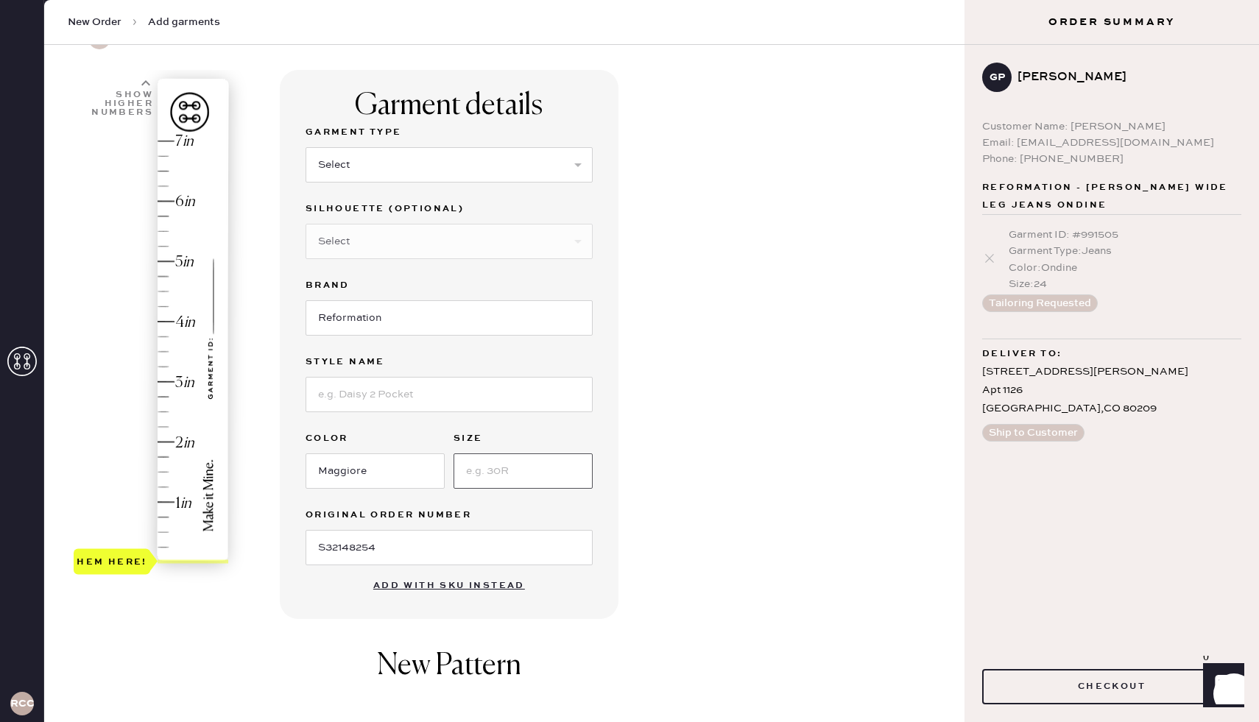
click at [538, 469] on input at bounding box center [523, 471] width 139 height 35
type input "24"
click at [376, 394] on input at bounding box center [449, 394] width 287 height 35
type input "[PERSON_NAME] Wide Leg Jeans"
click at [383, 161] on select "Select Basic Skirt Jeans Leggings Pants Shorts Basic Sleeved Dress Basic Sleeve…" at bounding box center [449, 164] width 287 height 35
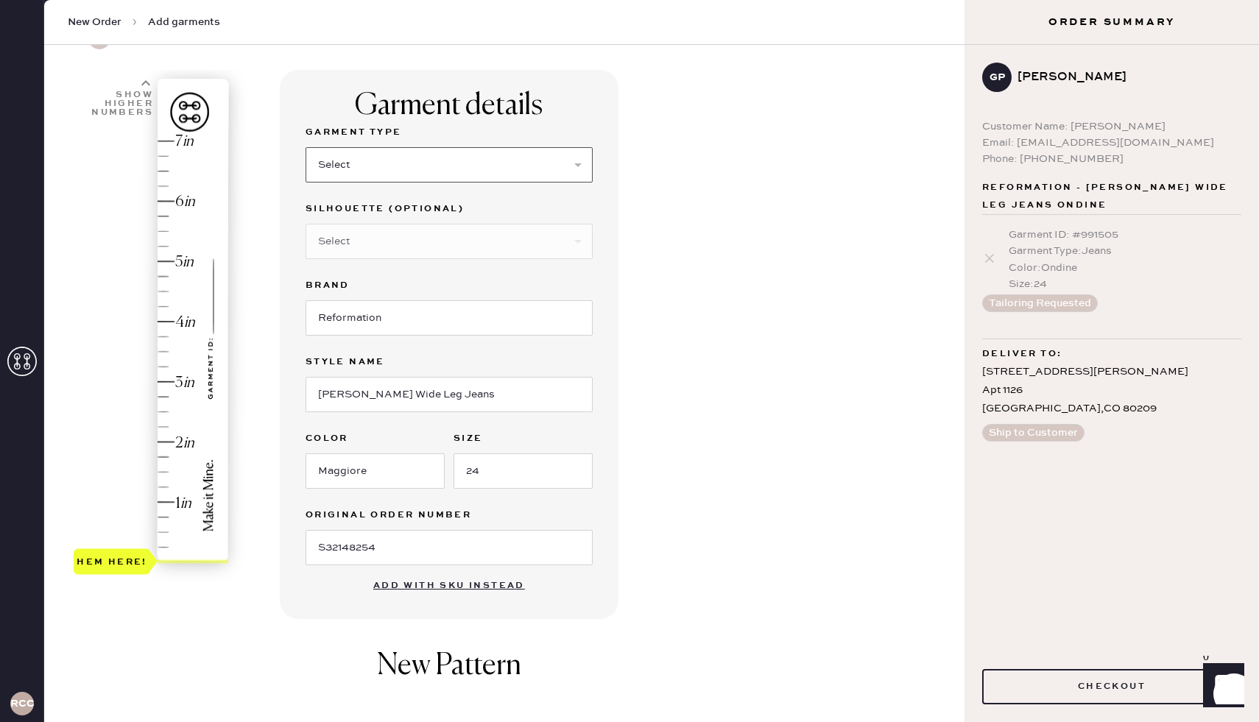
select select "2"
click at [306, 147] on select "Select Basic Skirt Jeans Leggings Pants Shorts Basic Sleeved Dress Basic Sleeve…" at bounding box center [449, 164] width 287 height 35
click at [376, 242] on select "Select Shorts Cropped Flare Boot Cut Straight Skinny Other" at bounding box center [449, 241] width 287 height 35
select select "other"
click at [306, 224] on select "Select Shorts Cropped Flare Boot Cut Straight Skinny Other" at bounding box center [449, 241] width 287 height 35
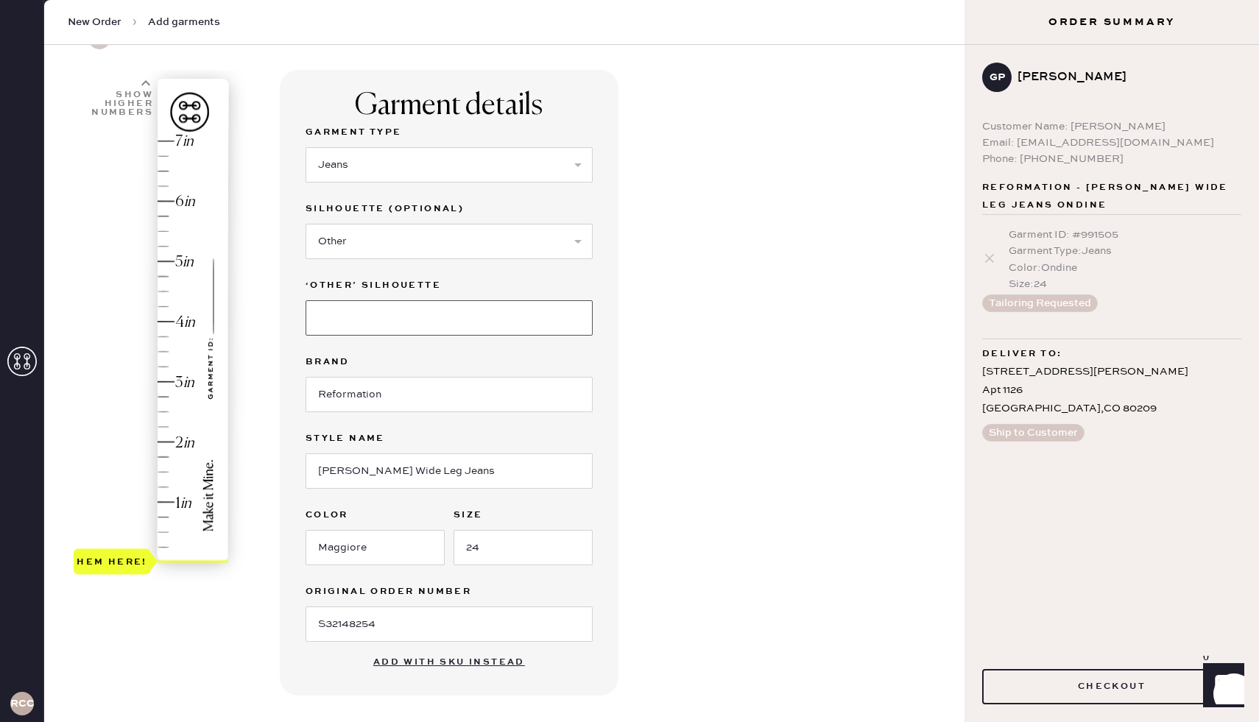
click at [383, 317] on input at bounding box center [449, 317] width 287 height 35
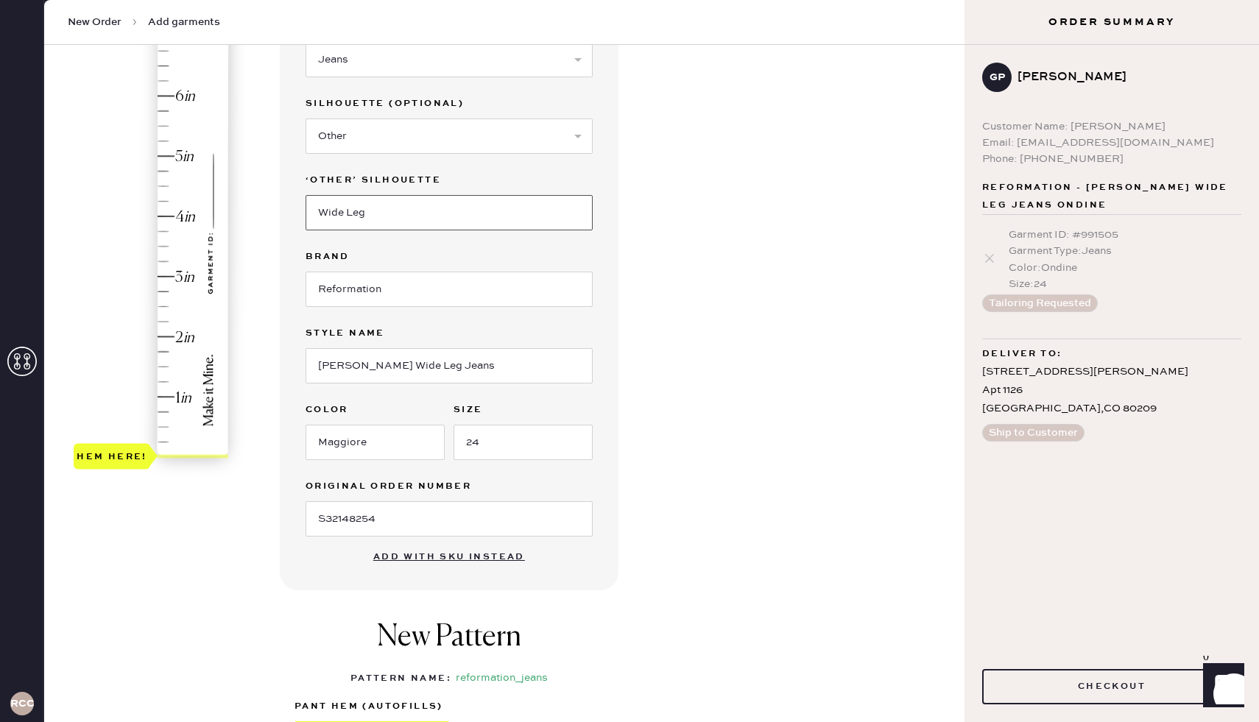
type input "Wide Leg"
type input "3.5"
click at [165, 249] on div "Hem here!" at bounding box center [152, 246] width 157 height 434
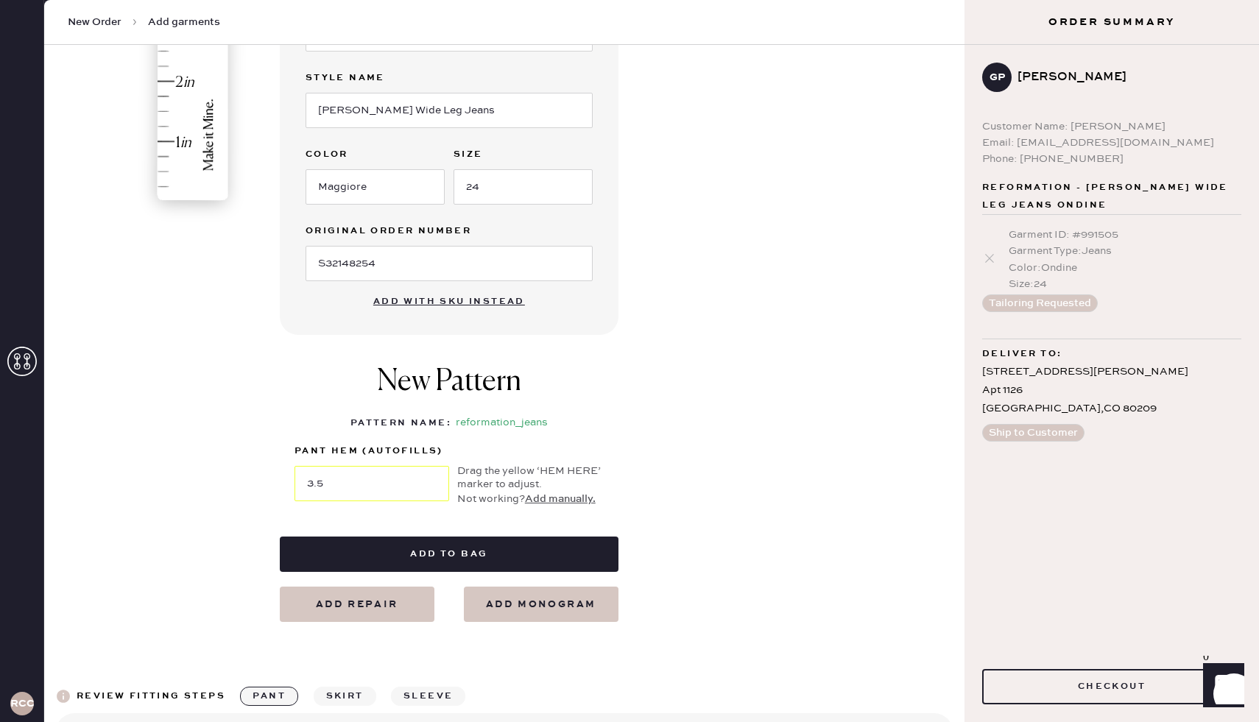
scroll to position [462, 0]
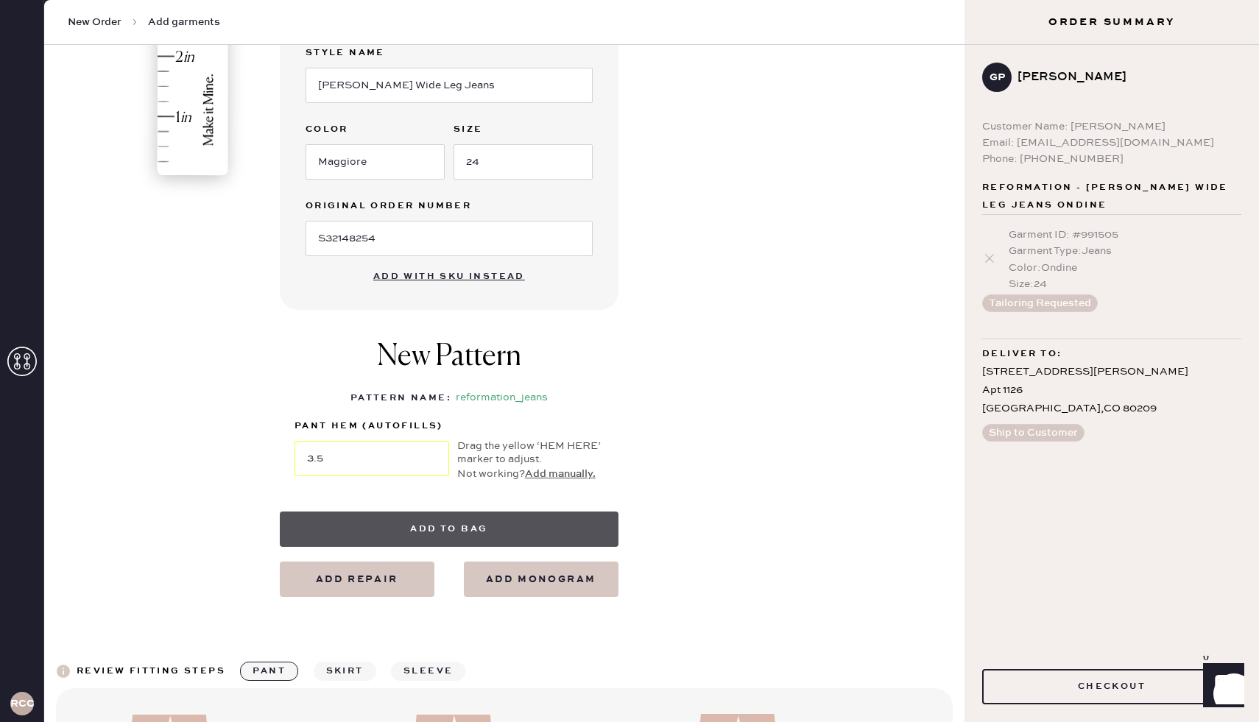
click at [388, 515] on button "Add to bag" at bounding box center [449, 529] width 339 height 35
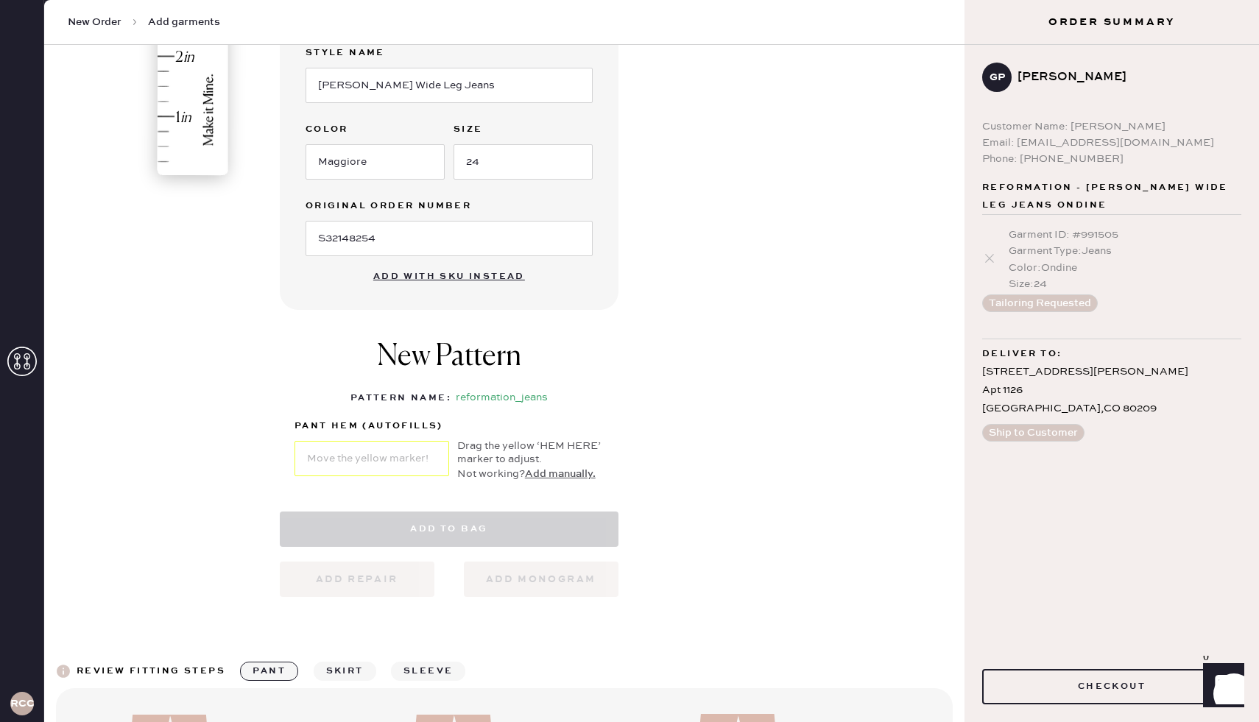
select select "2"
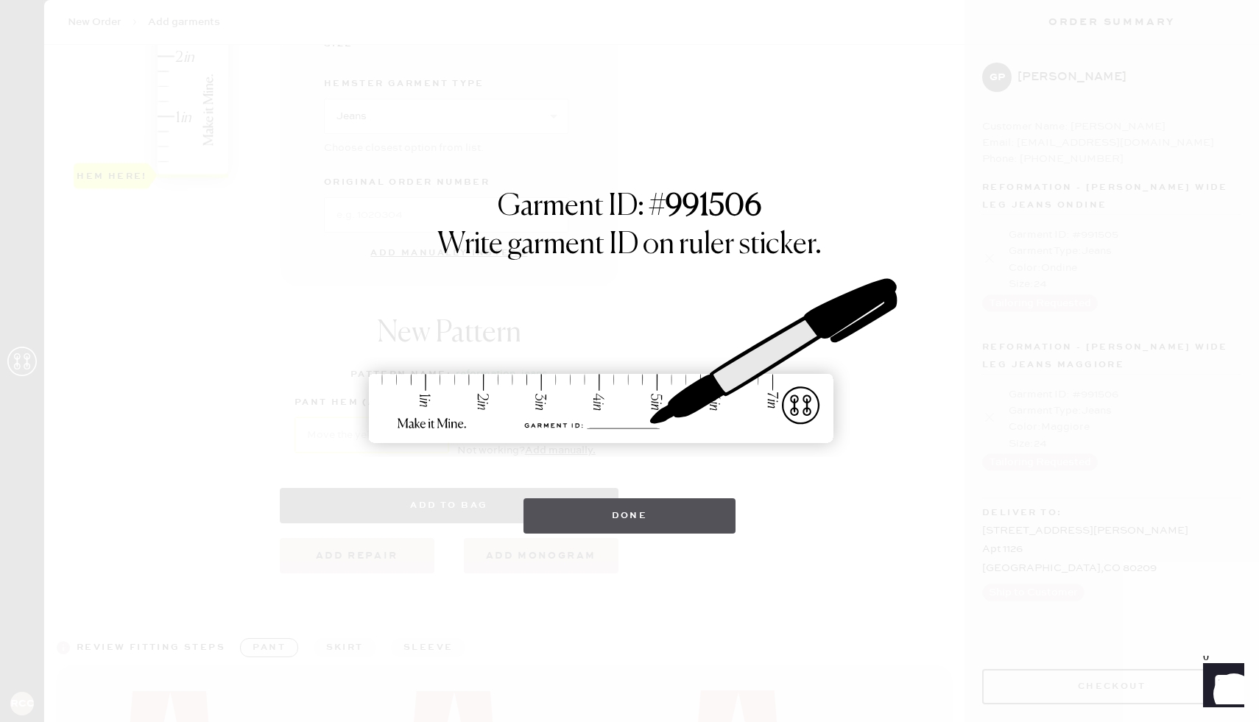
click at [620, 530] on button "Done" at bounding box center [630, 516] width 213 height 35
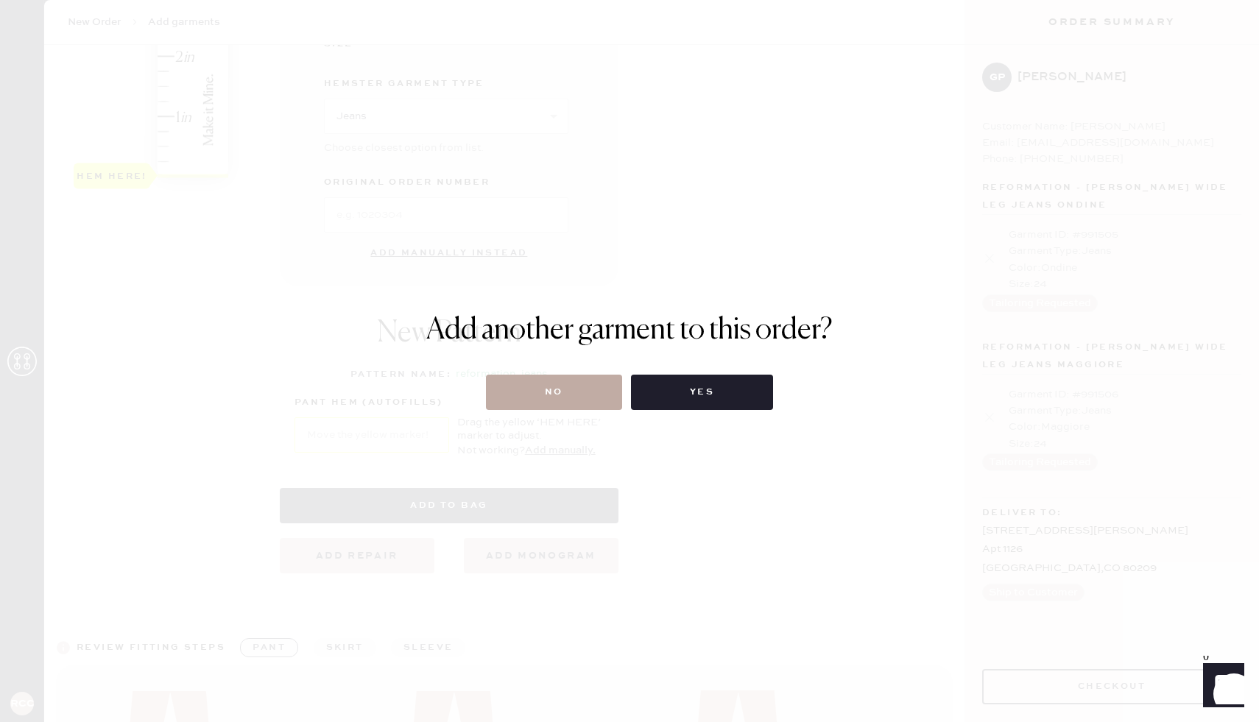
click at [613, 384] on button "No" at bounding box center [554, 392] width 136 height 35
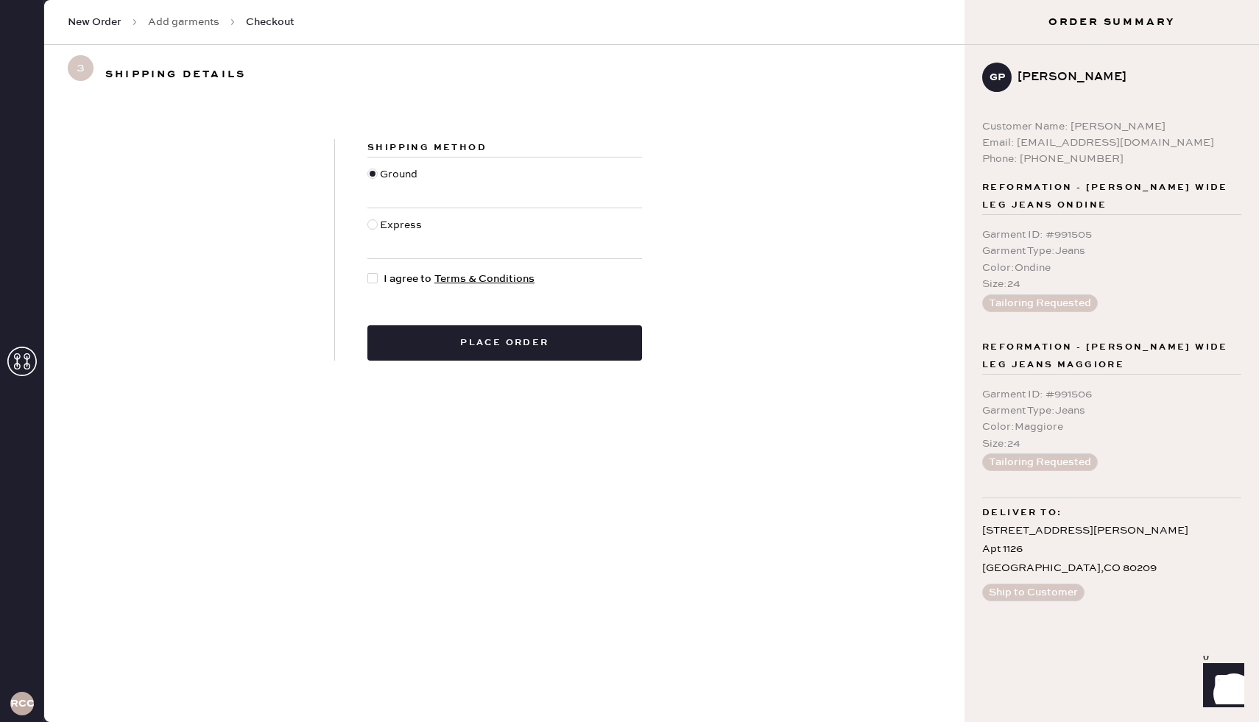
click at [372, 273] on div at bounding box center [372, 278] width 10 height 10
click at [368, 272] on input "I agree to Terms & Conditions" at bounding box center [367, 271] width 1 height 1
checkbox input "true"
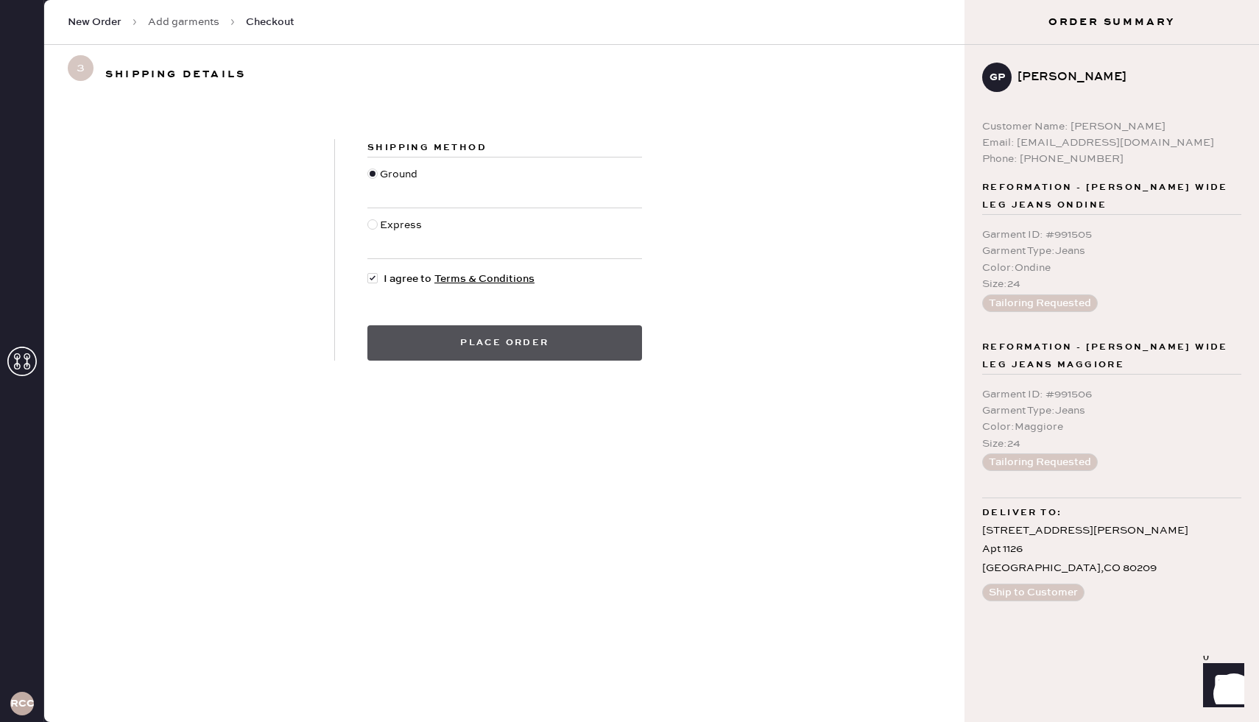
click at [432, 337] on button "Place order" at bounding box center [504, 342] width 275 height 35
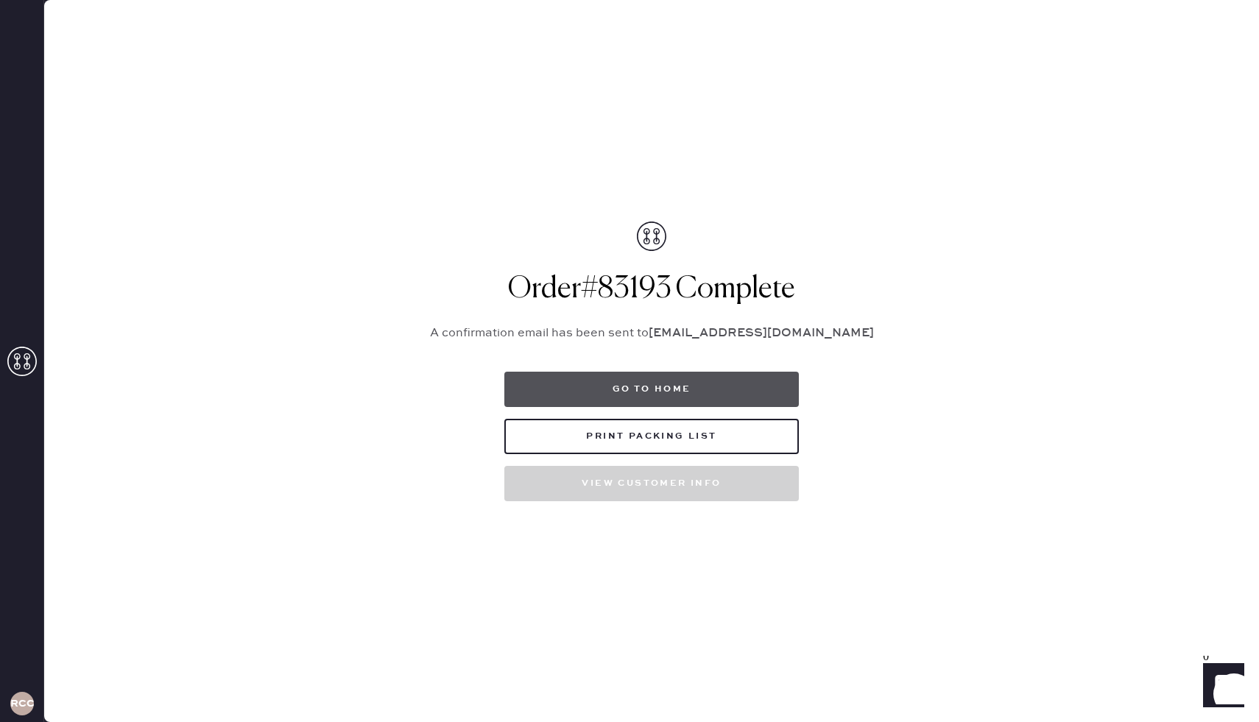
click at [639, 381] on button "Go to home" at bounding box center [651, 389] width 295 height 35
